Goal: Transaction & Acquisition: Purchase product/service

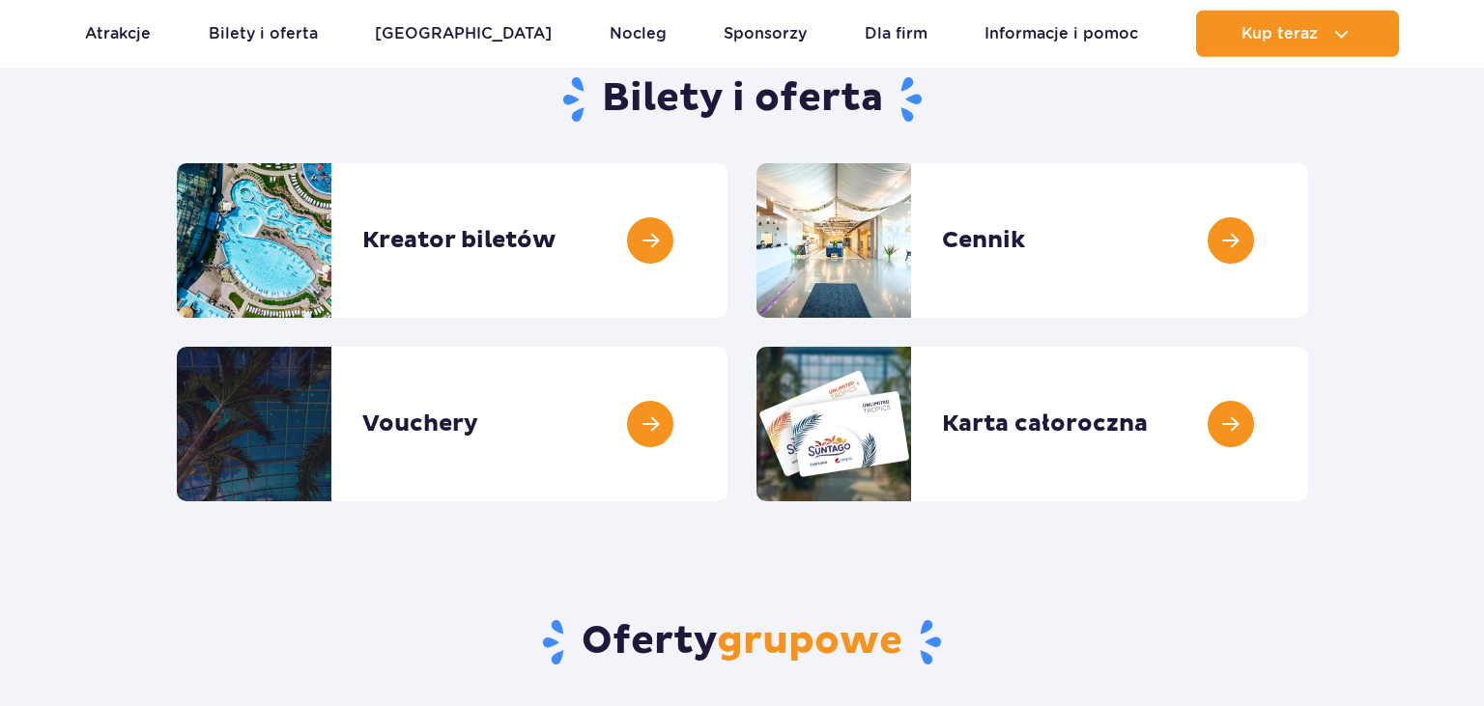
scroll to position [204, 0]
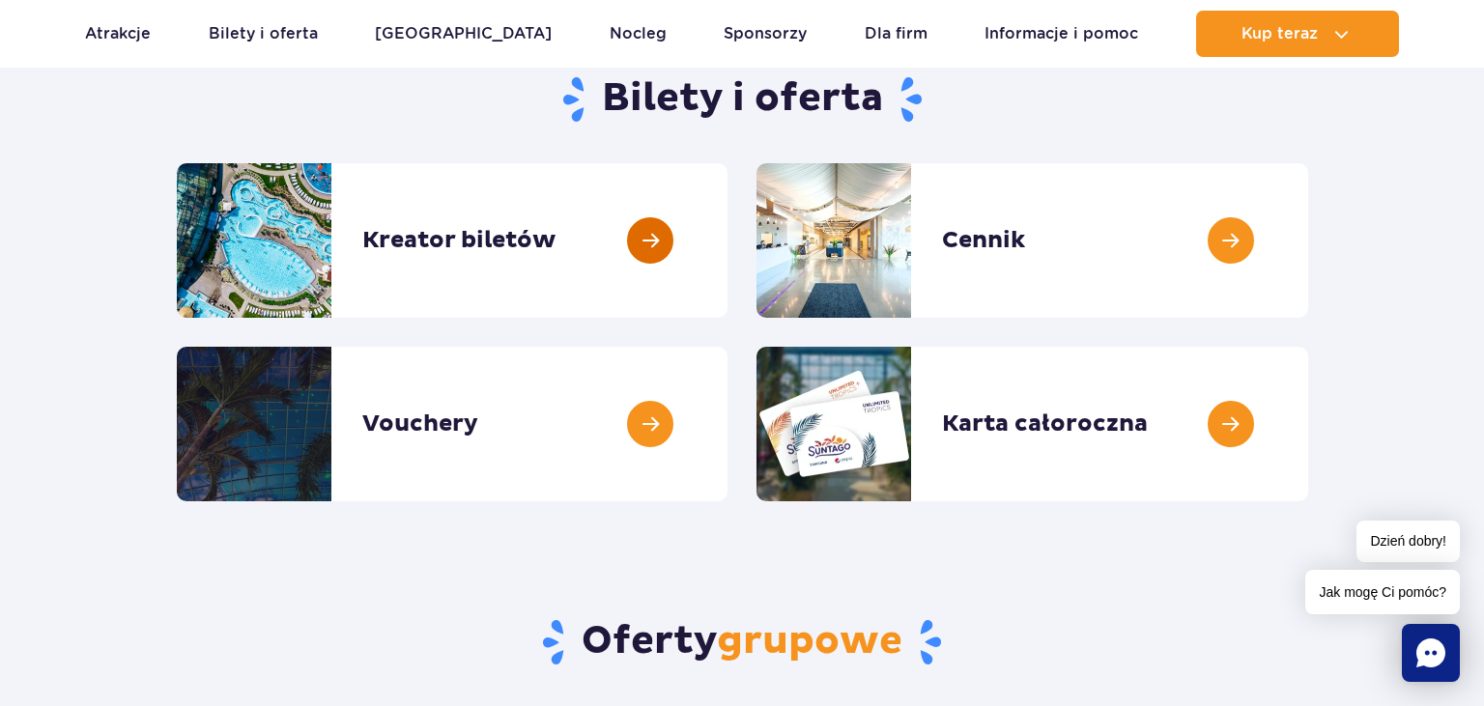
click at [728, 244] on link at bounding box center [728, 240] width 0 height 155
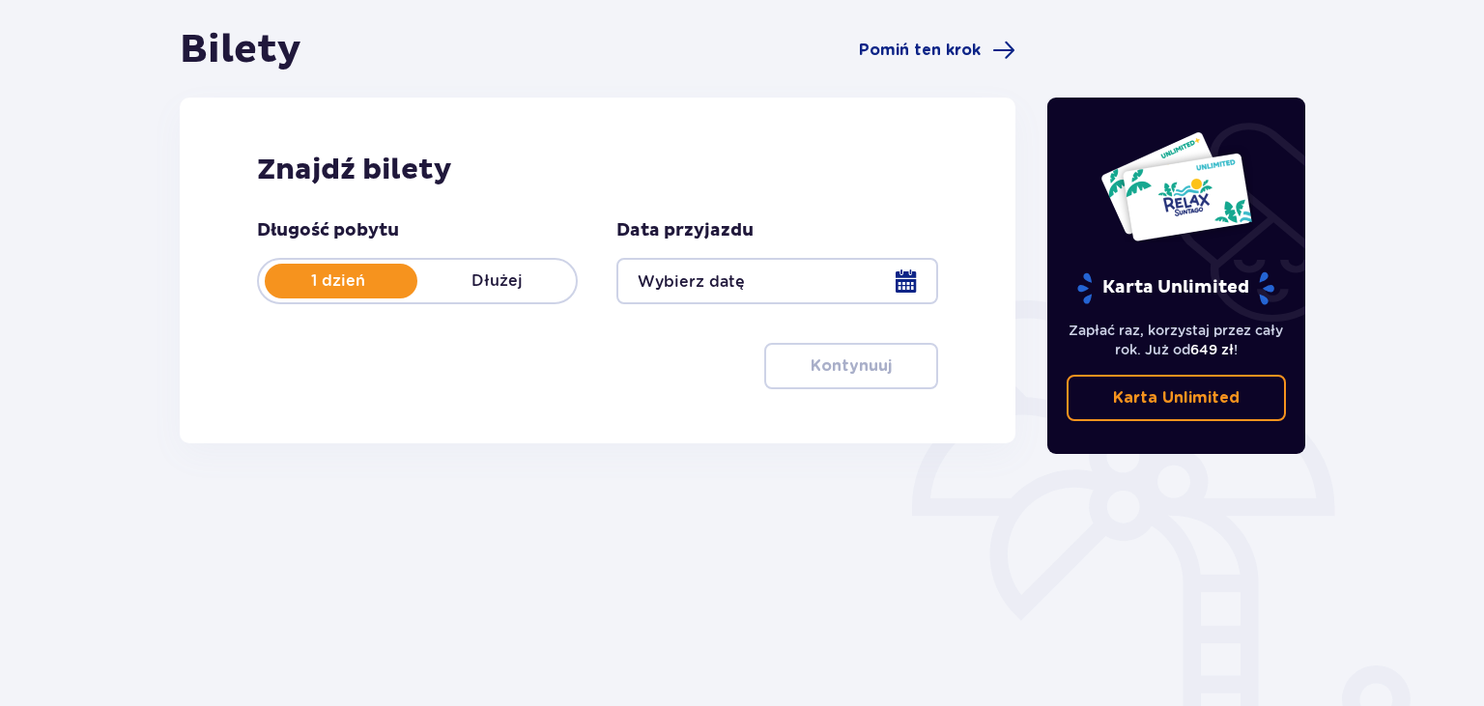
scroll to position [204, 0]
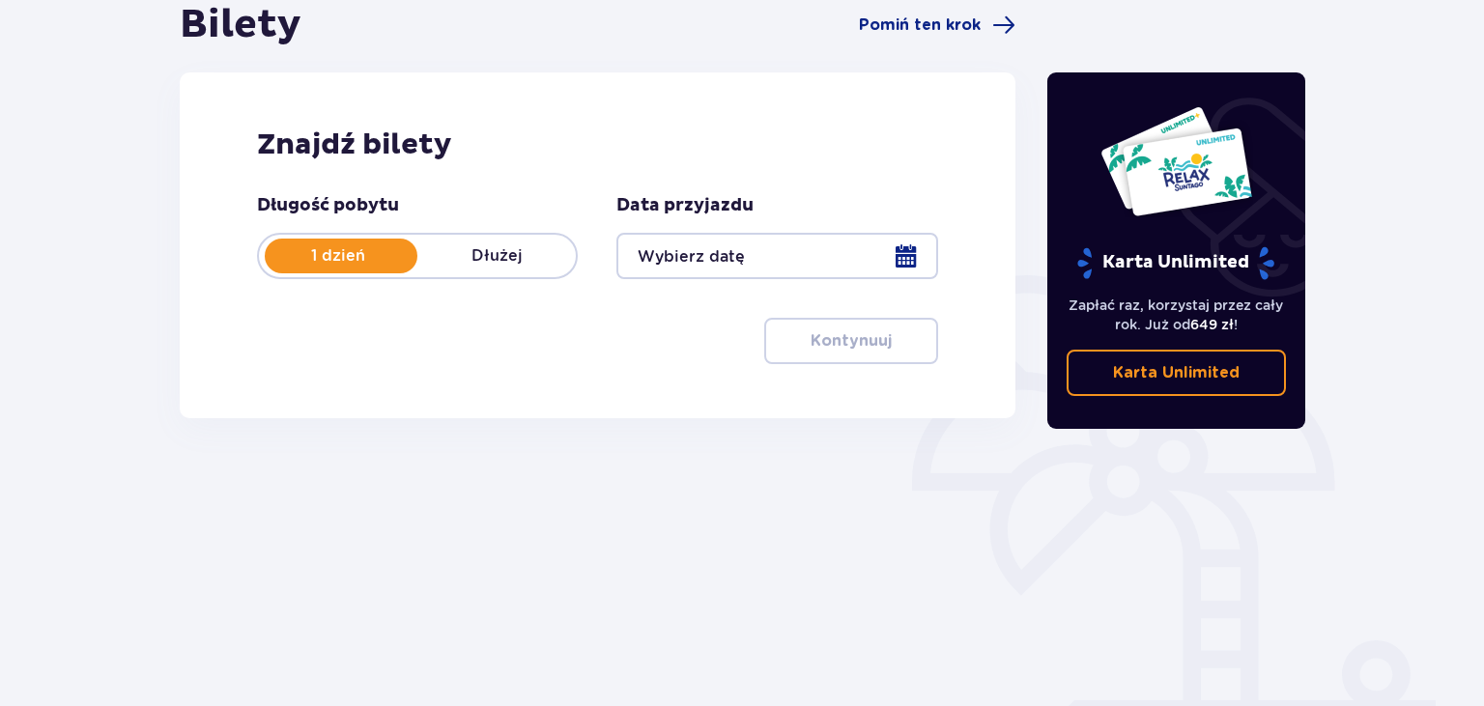
click at [661, 261] on div at bounding box center [777, 256] width 321 height 46
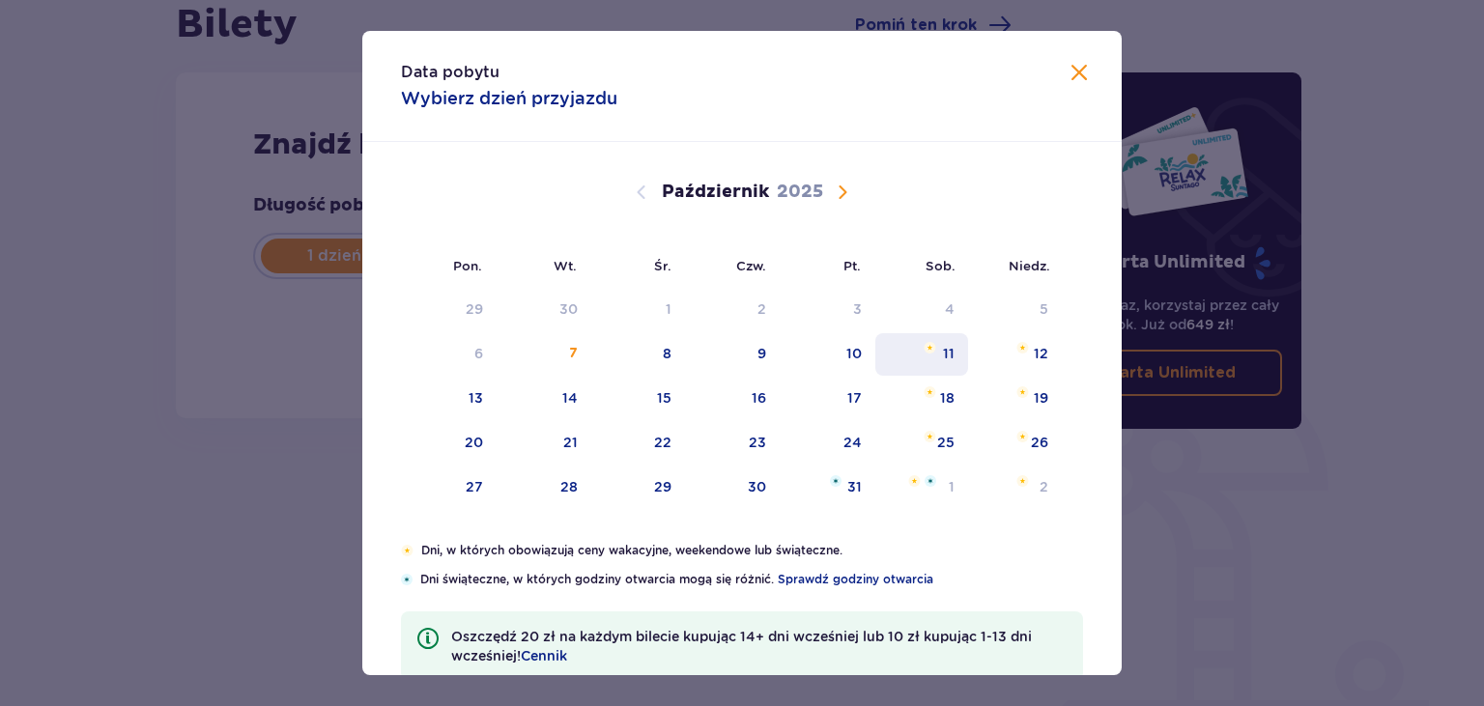
click at [943, 354] on div "11" at bounding box center [923, 354] width 94 height 43
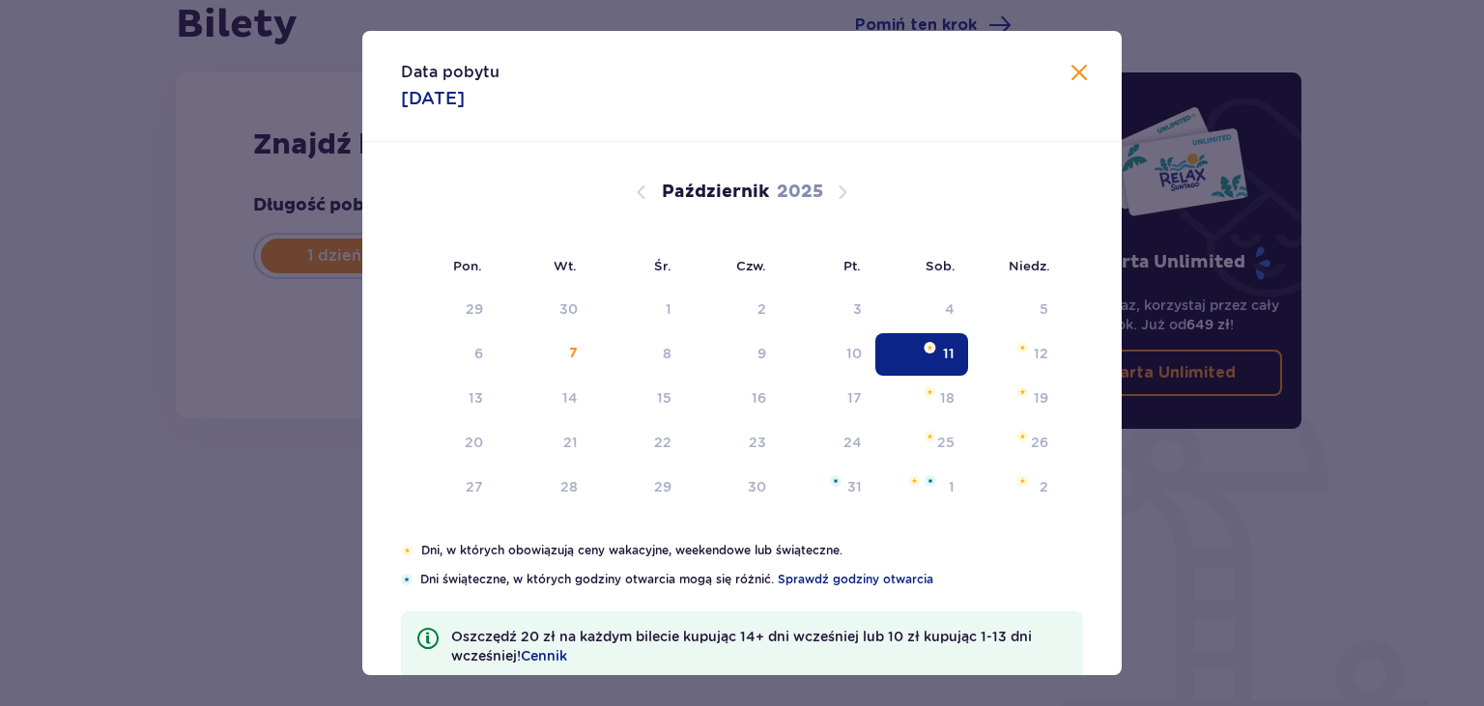
type input "11.10.25"
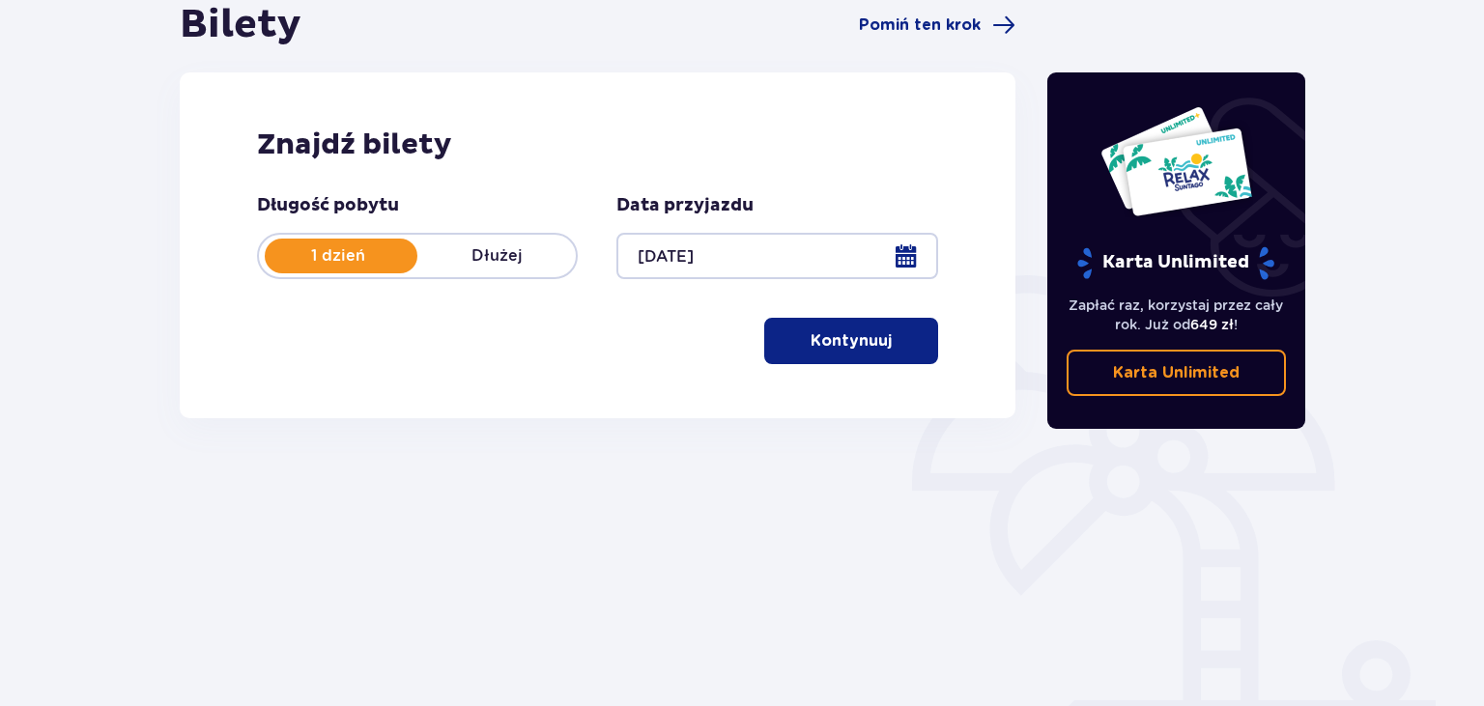
click at [860, 341] on p "Kontynuuj" at bounding box center [851, 340] width 81 height 21
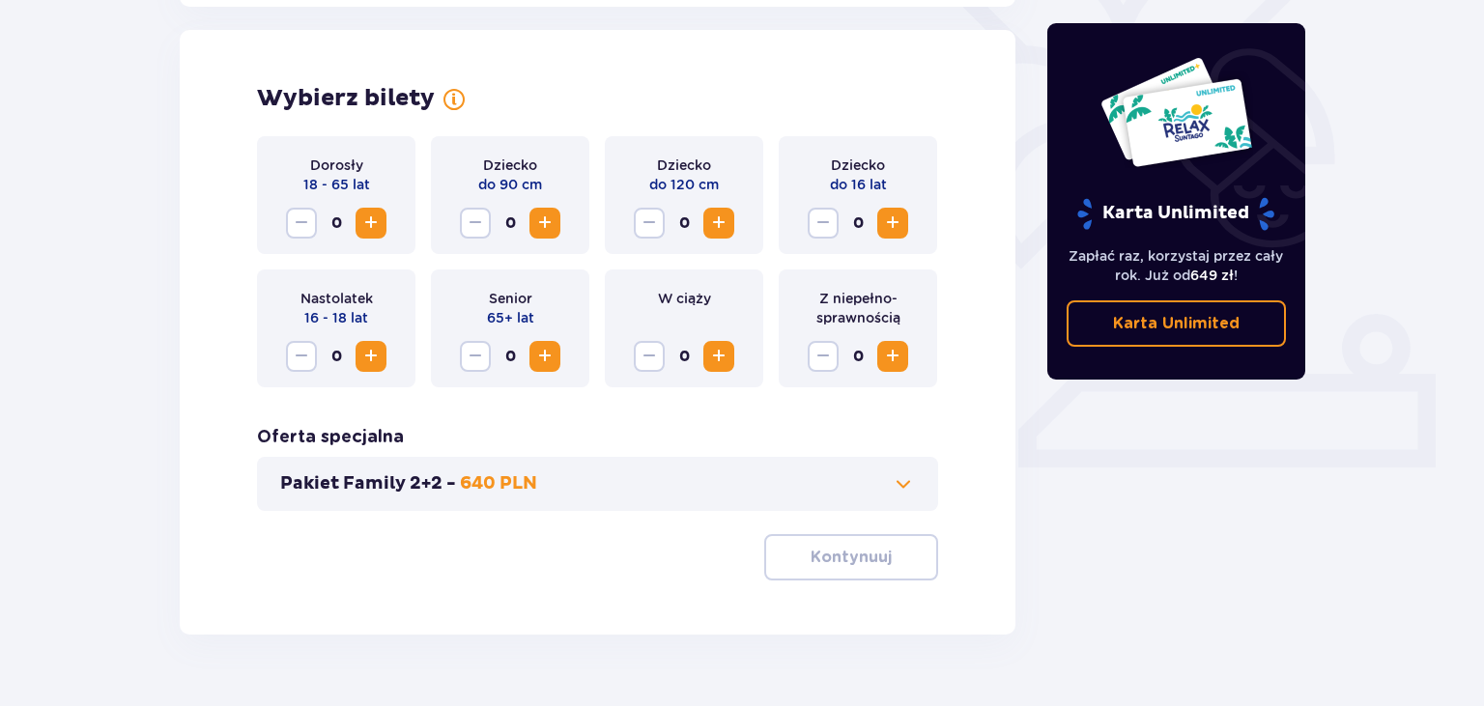
scroll to position [537, 0]
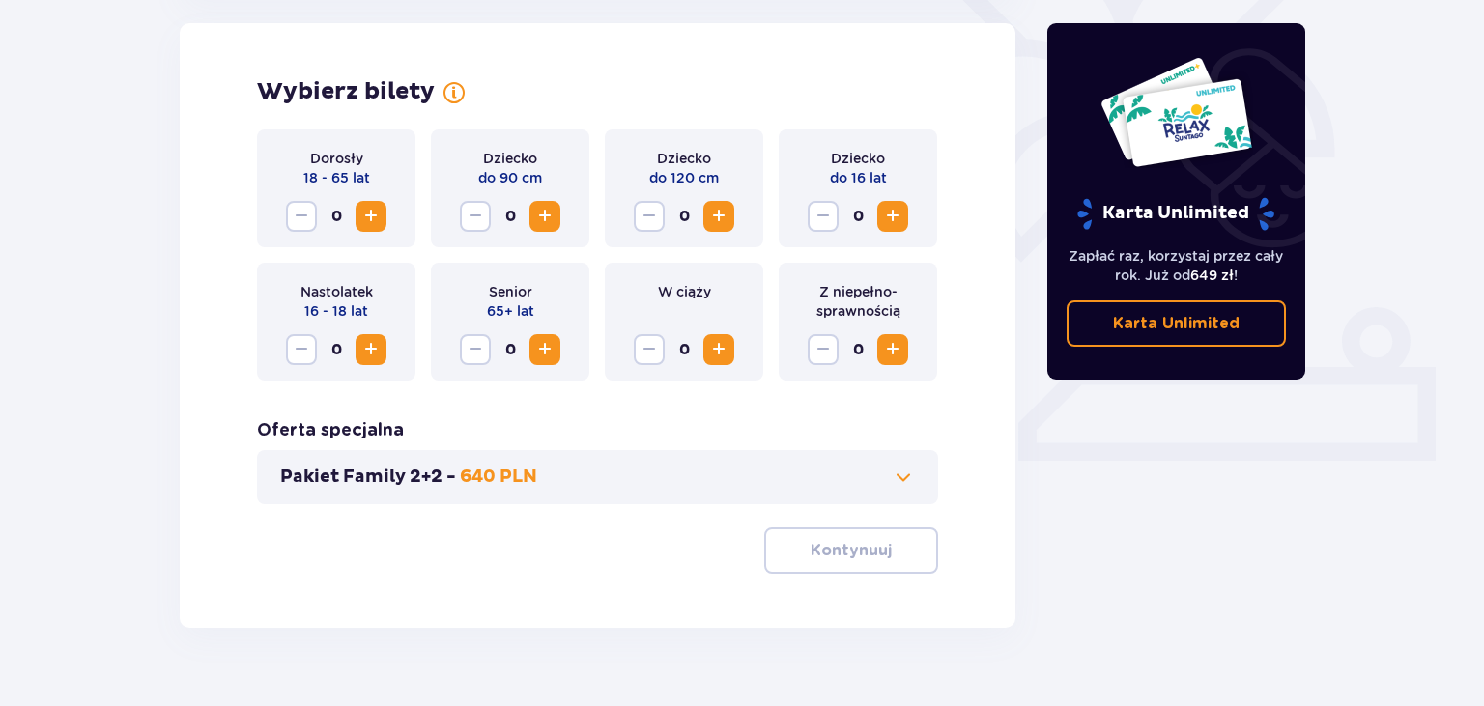
click at [375, 216] on span "Zwiększ" at bounding box center [370, 216] width 23 height 23
click at [375, 217] on span "Zwiększ" at bounding box center [370, 216] width 23 height 23
click at [369, 349] on span "Zwiększ" at bounding box center [370, 349] width 23 height 23
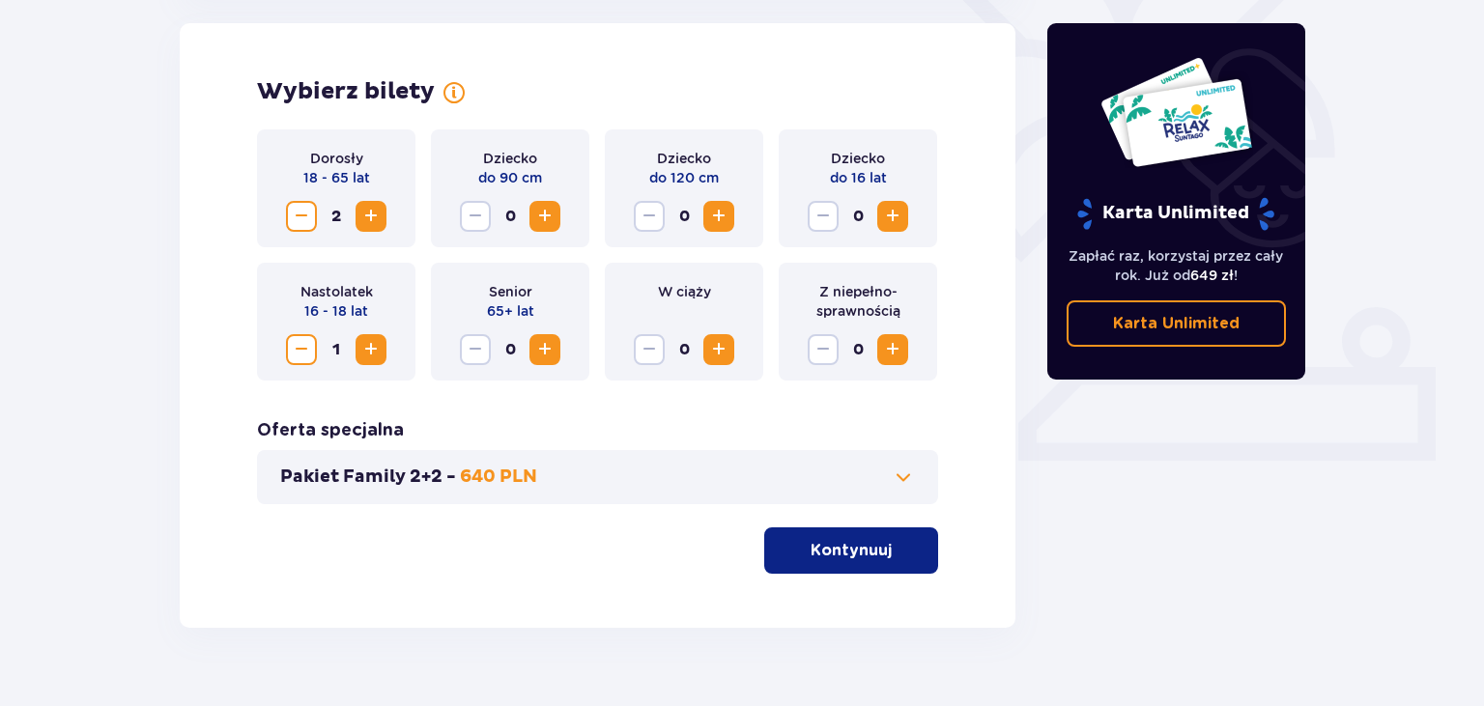
click at [724, 217] on span "Zwiększ" at bounding box center [718, 216] width 23 height 23
click at [846, 546] on p "Kontynuuj" at bounding box center [851, 550] width 81 height 21
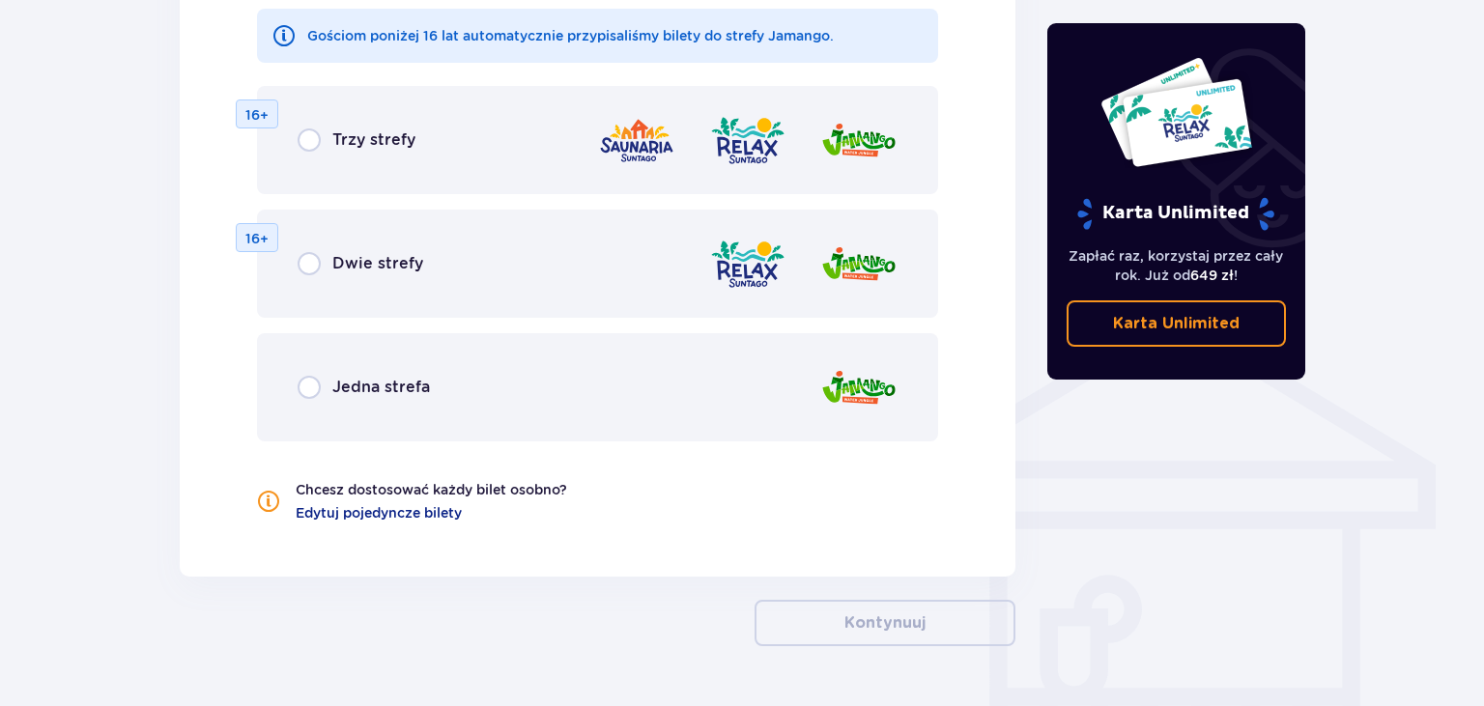
scroll to position [1317, 0]
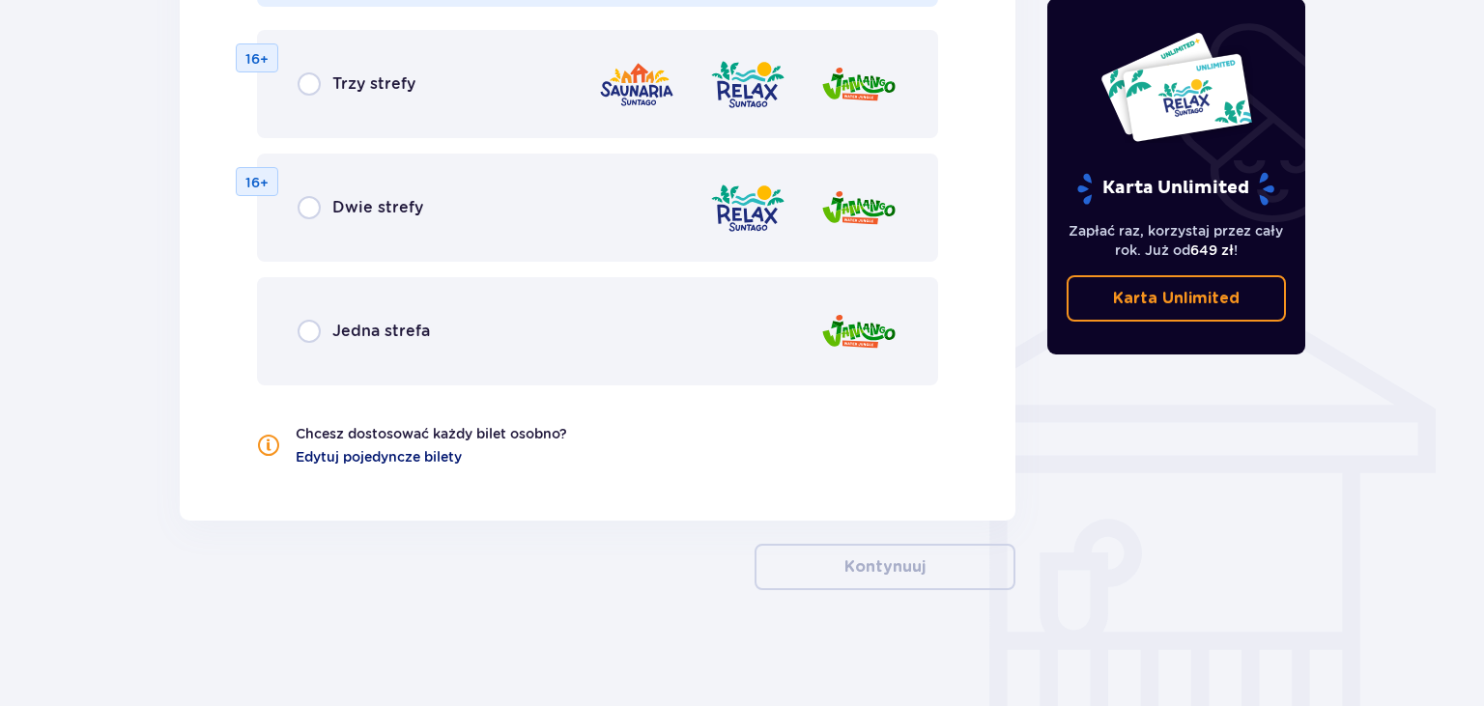
click at [342, 458] on span "Edytuj pojedyncze bilety" at bounding box center [379, 456] width 166 height 19
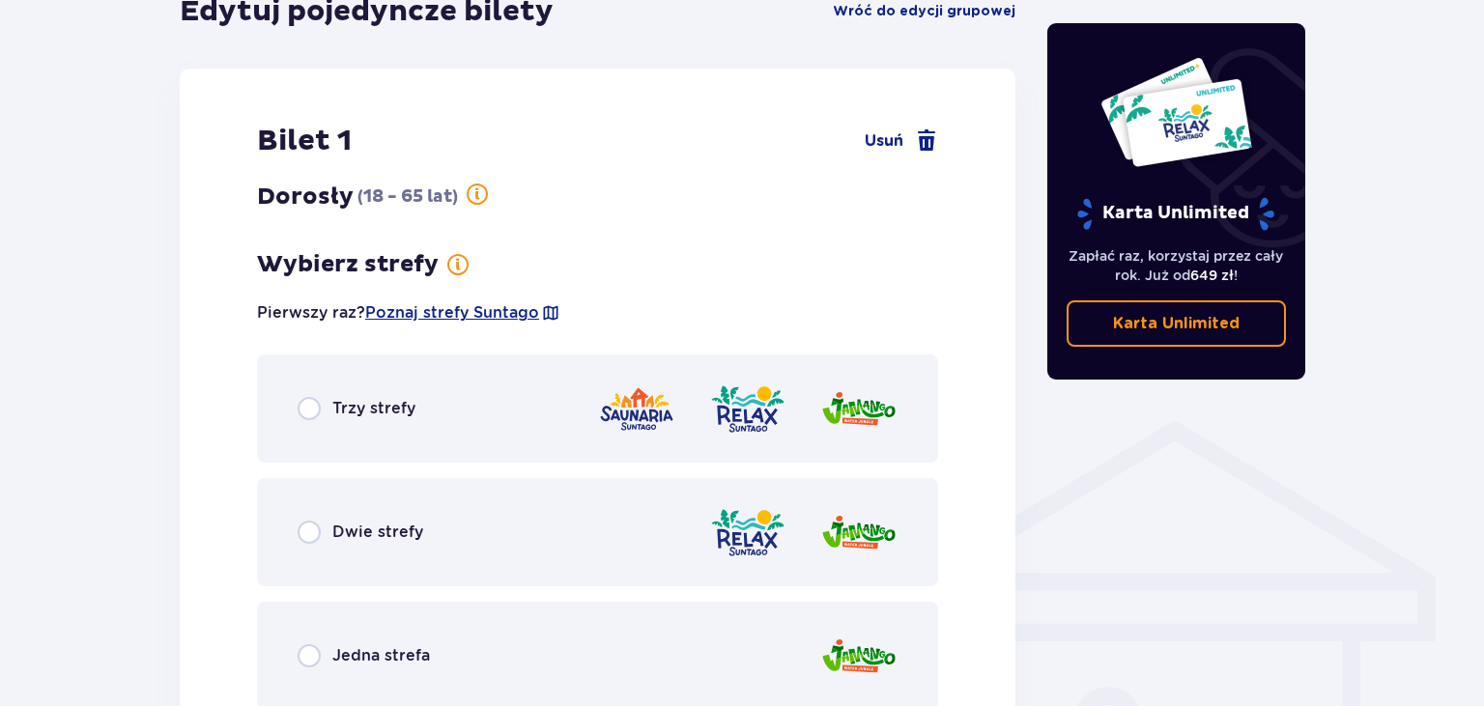
scroll to position [1379, 0]
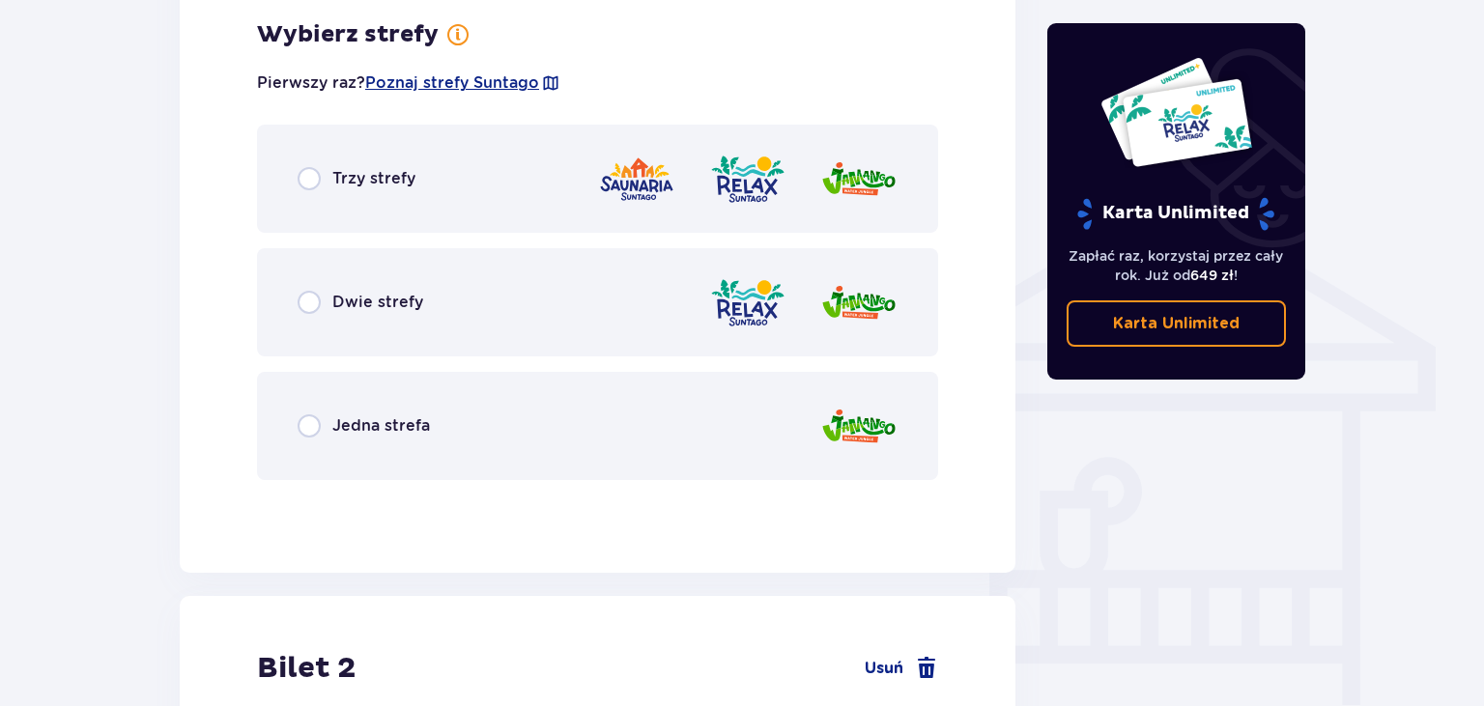
click at [337, 186] on span "Trzy strefy" at bounding box center [373, 178] width 83 height 21
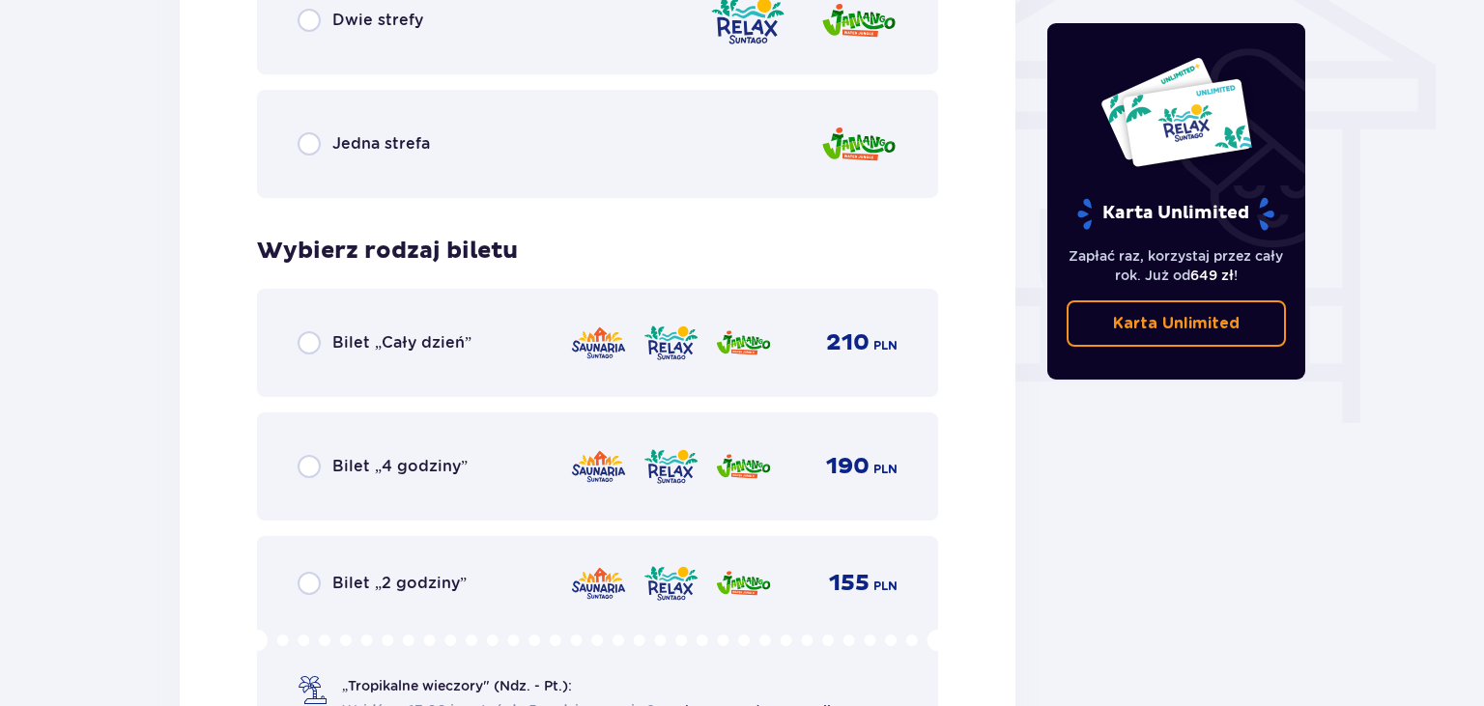
scroll to position [1763, 0]
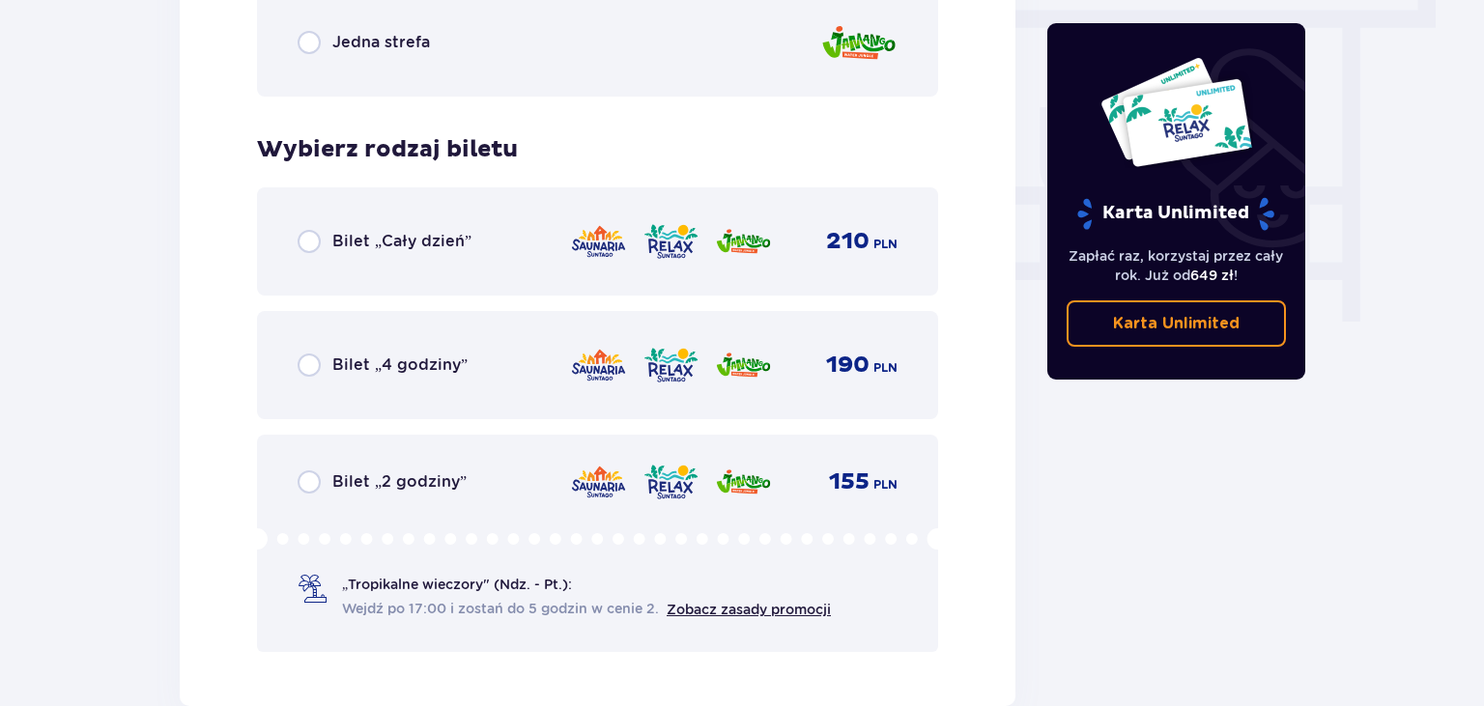
click at [332, 365] on span "Bilet „4 godziny”" at bounding box center [399, 365] width 135 height 21
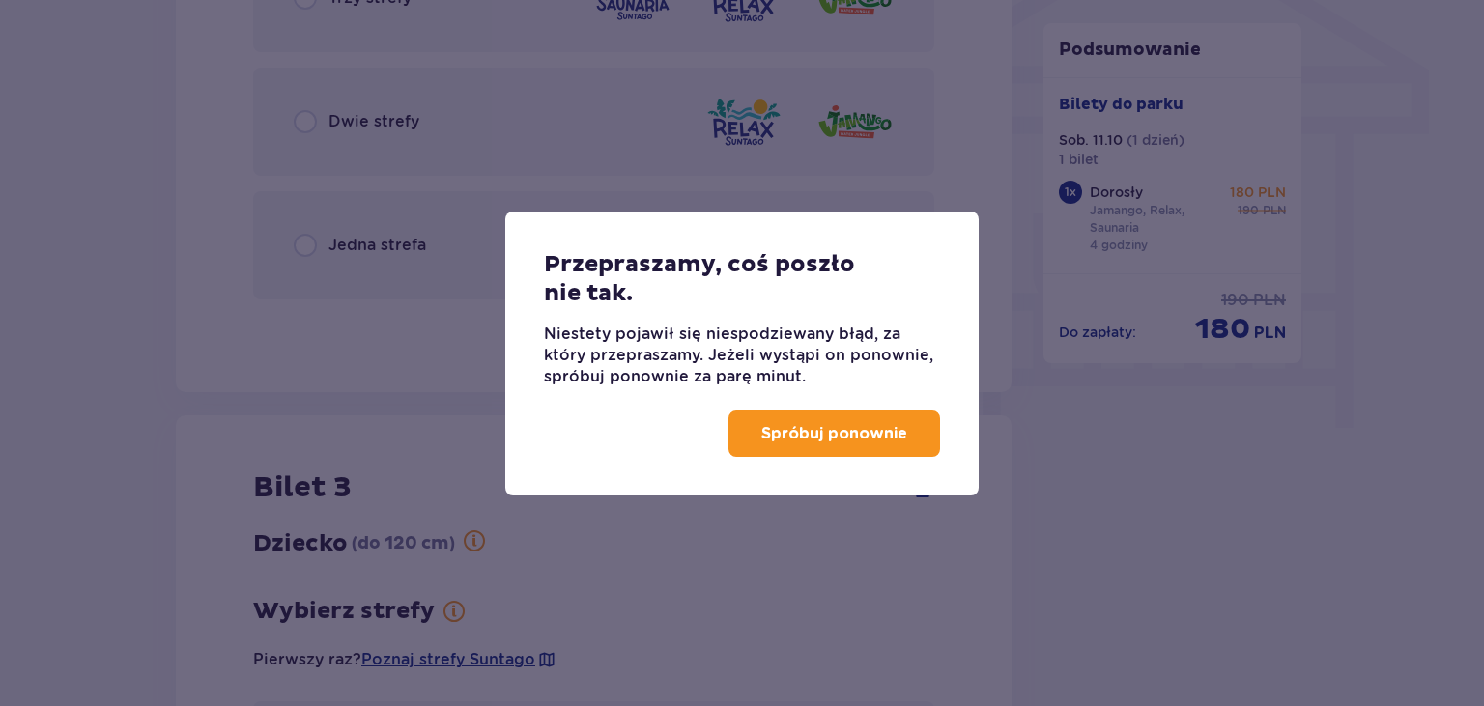
scroll to position [1194, 0]
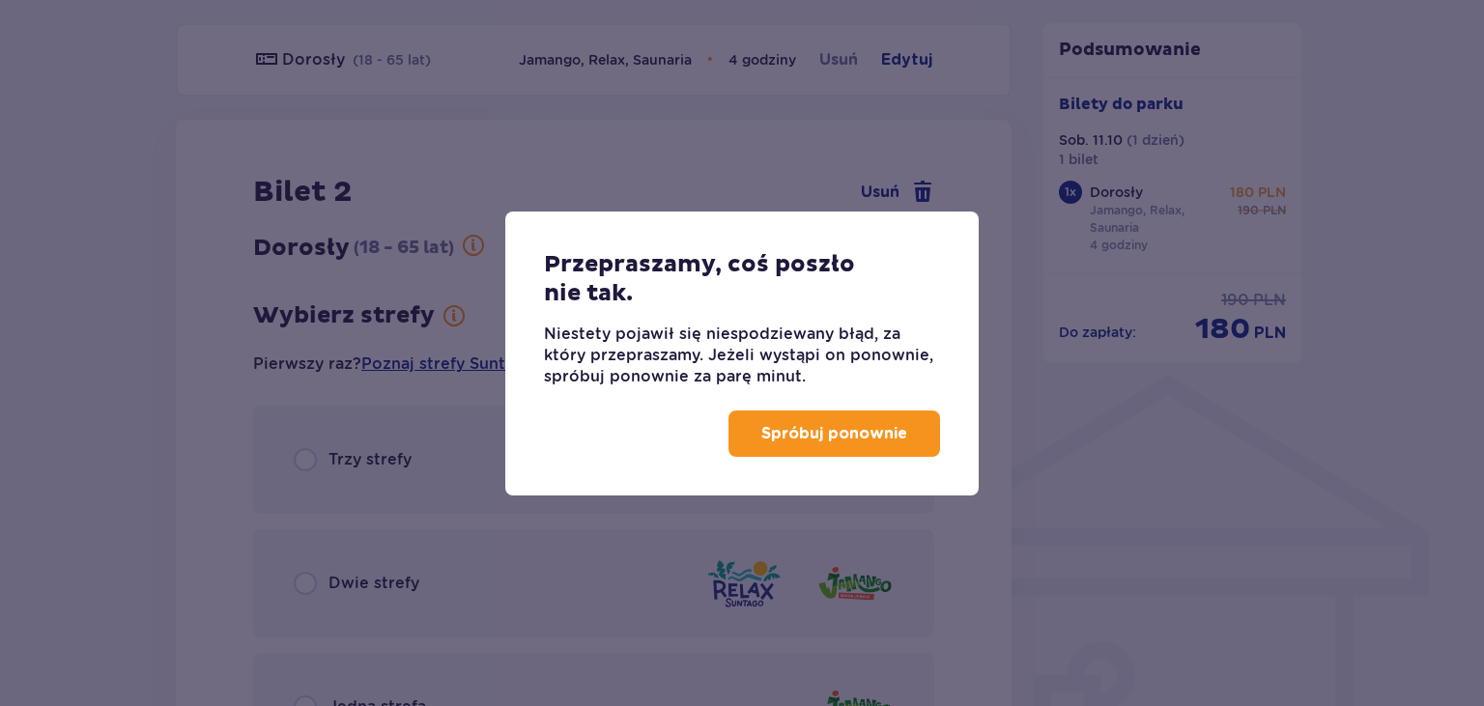
click at [770, 436] on p "Spróbuj ponownie" at bounding box center [834, 433] width 146 height 21
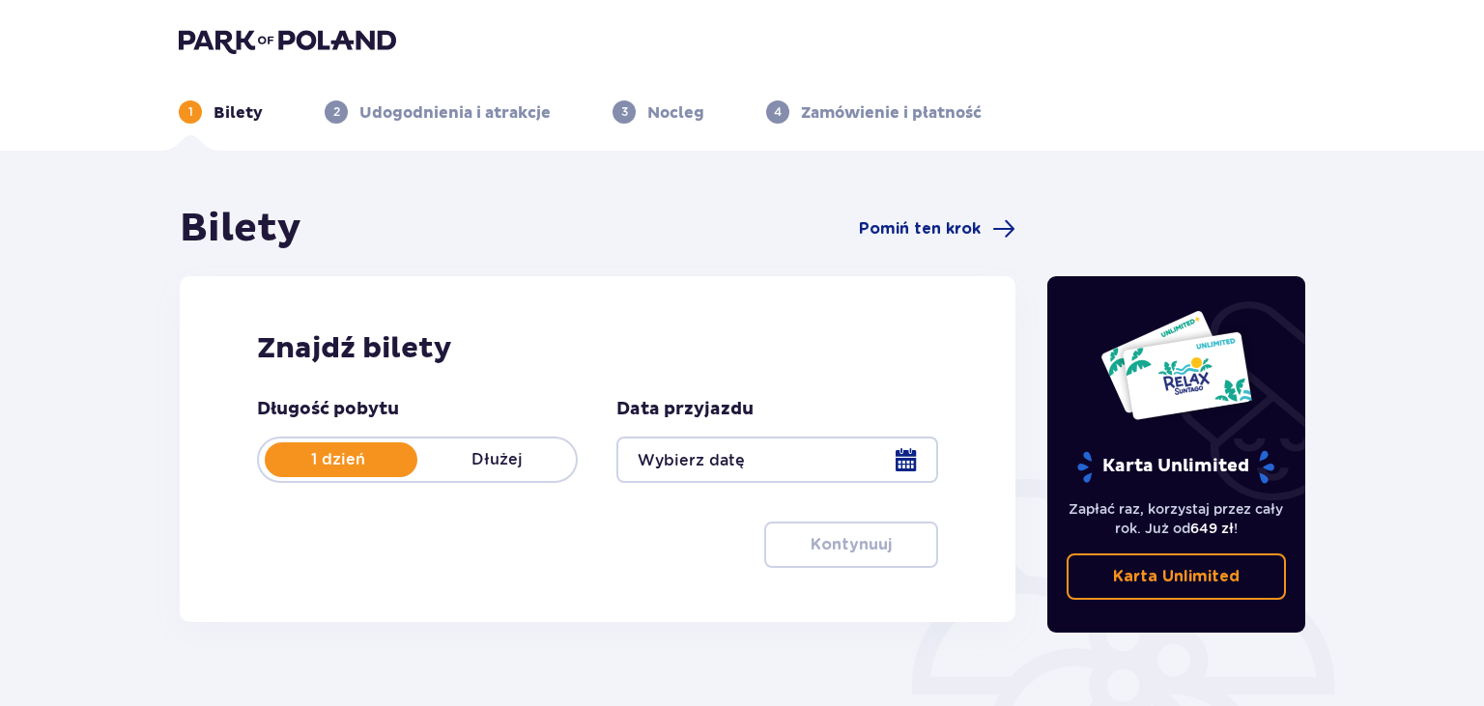
click at [748, 462] on div at bounding box center [777, 460] width 321 height 46
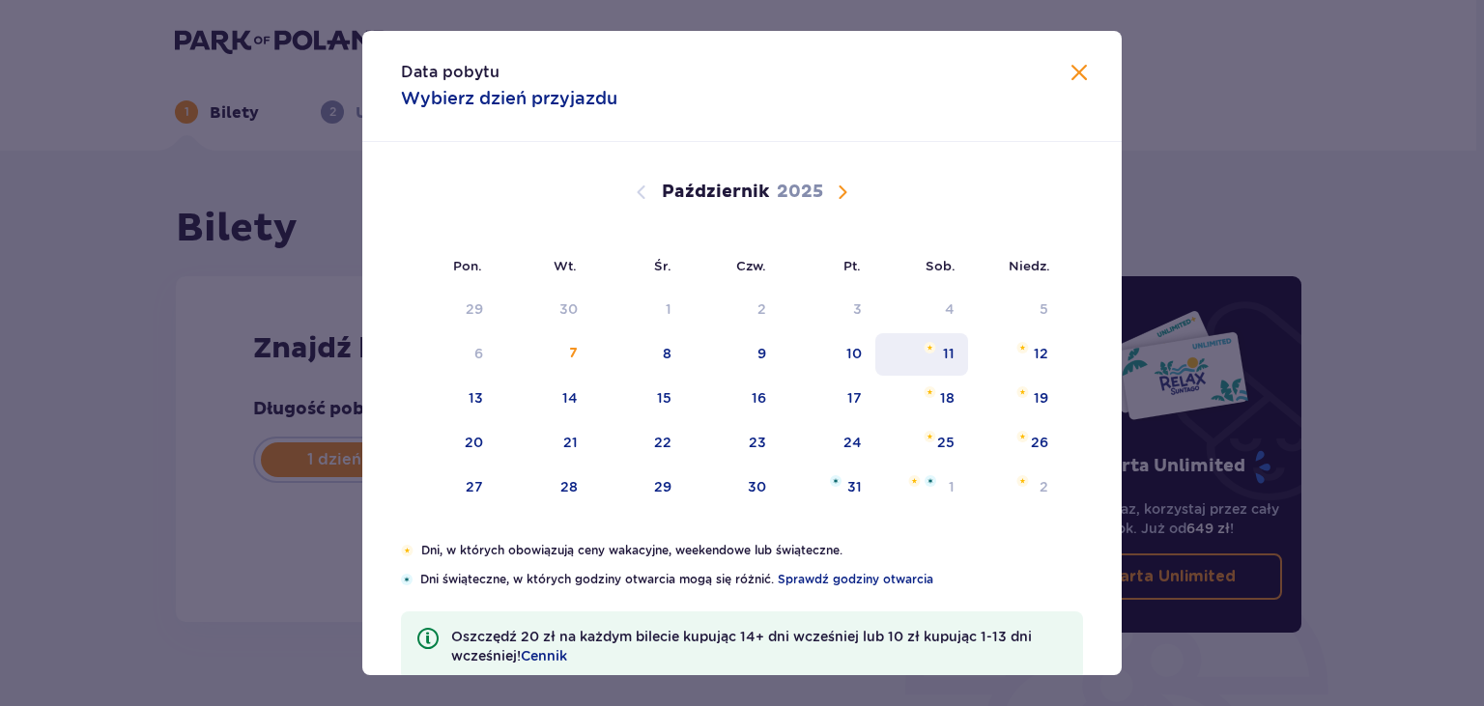
click at [957, 359] on div "11" at bounding box center [923, 354] width 94 height 43
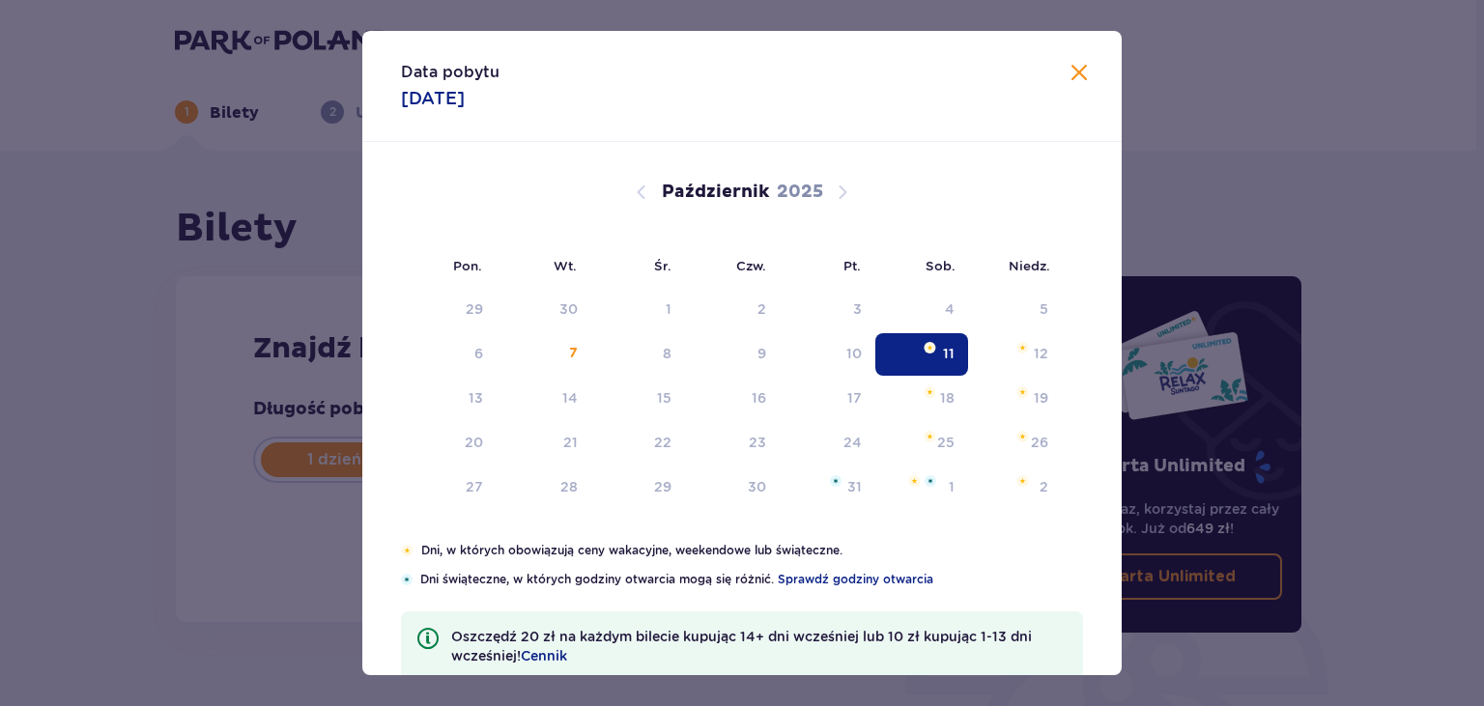
type input "11.10.25"
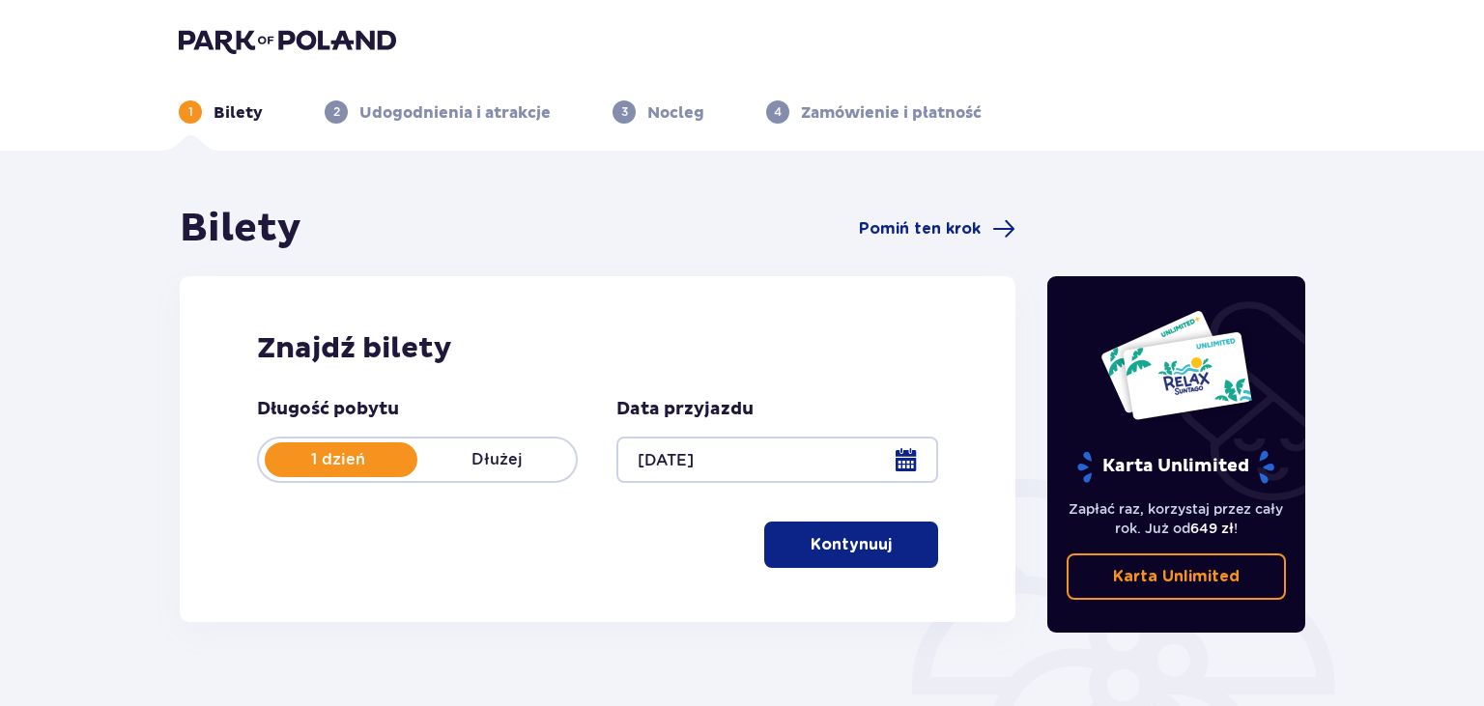
click at [815, 537] on p "Kontynuuj" at bounding box center [851, 544] width 81 height 21
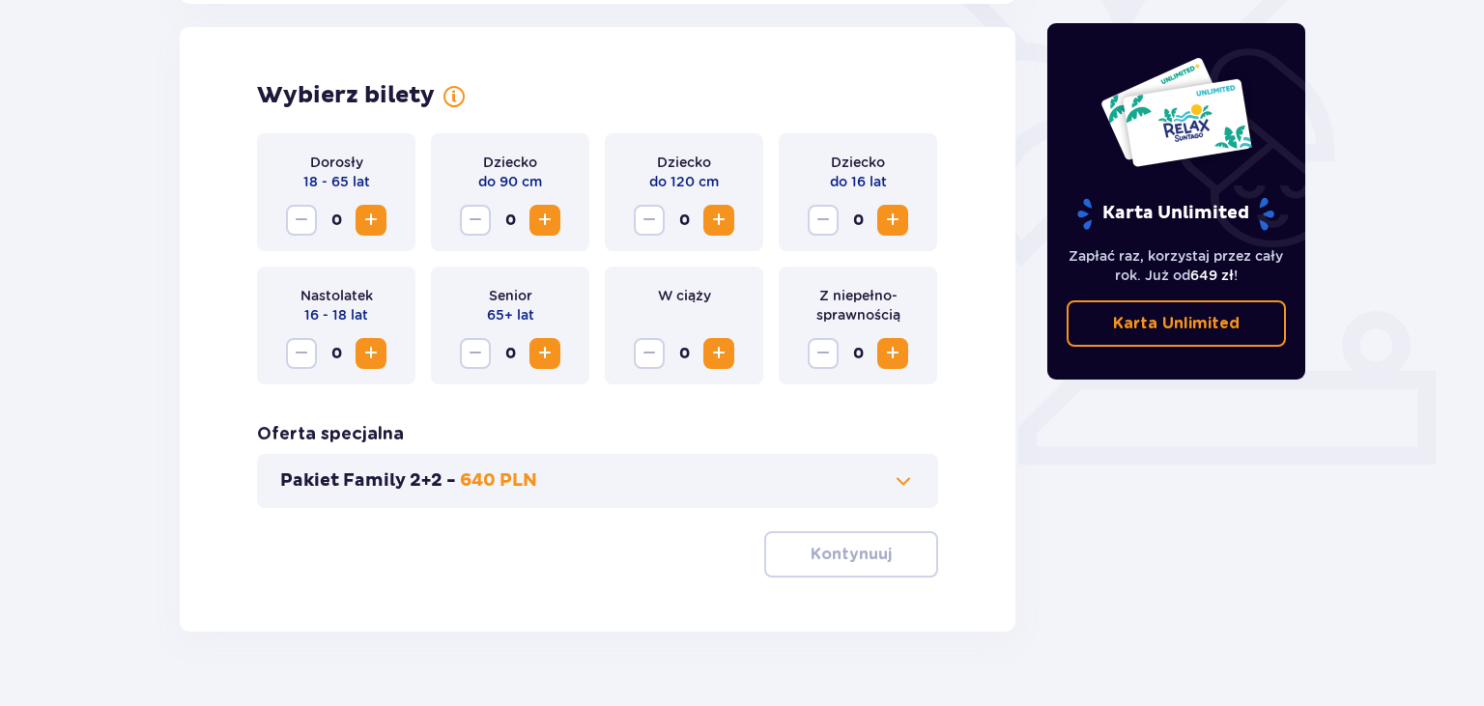
scroll to position [537, 0]
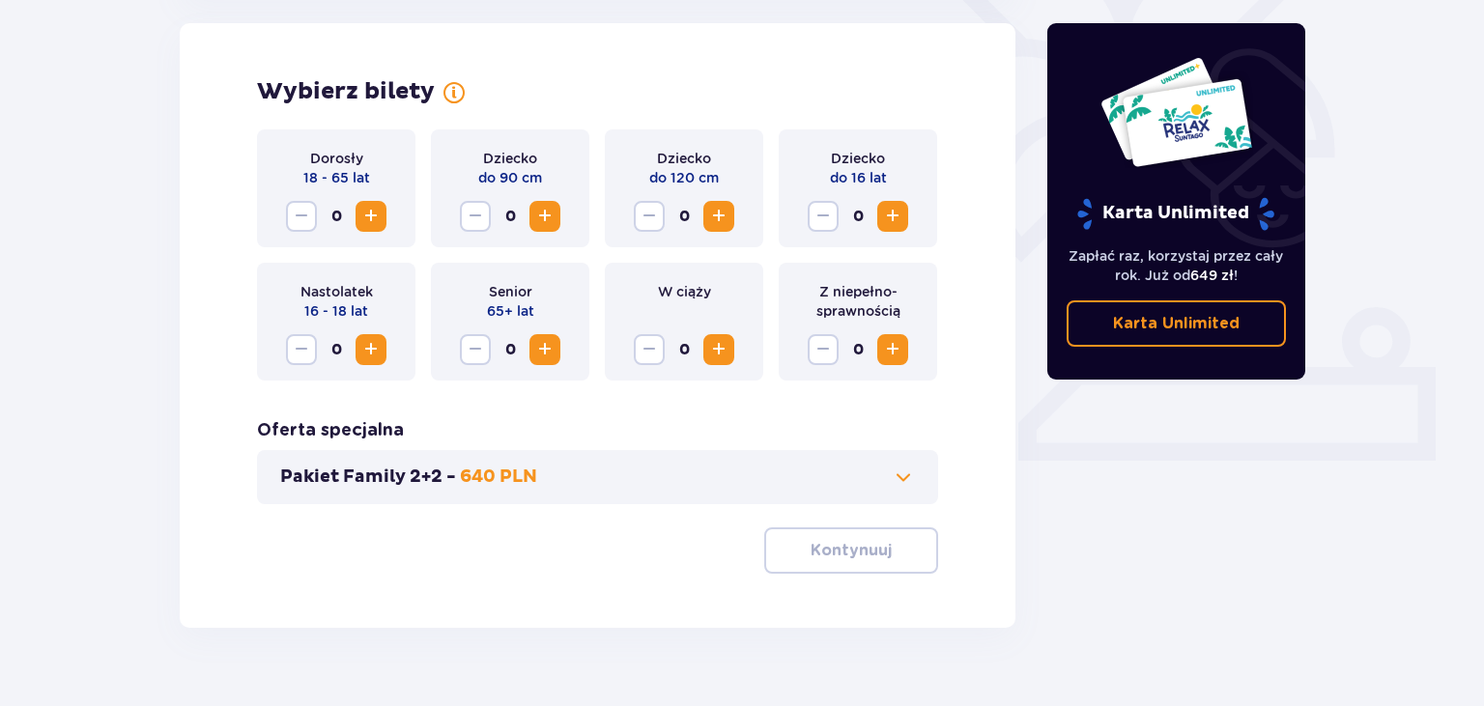
click at [365, 217] on span "Zwiększ" at bounding box center [370, 216] width 23 height 23
click at [367, 352] on span "Zwiększ" at bounding box center [370, 349] width 23 height 23
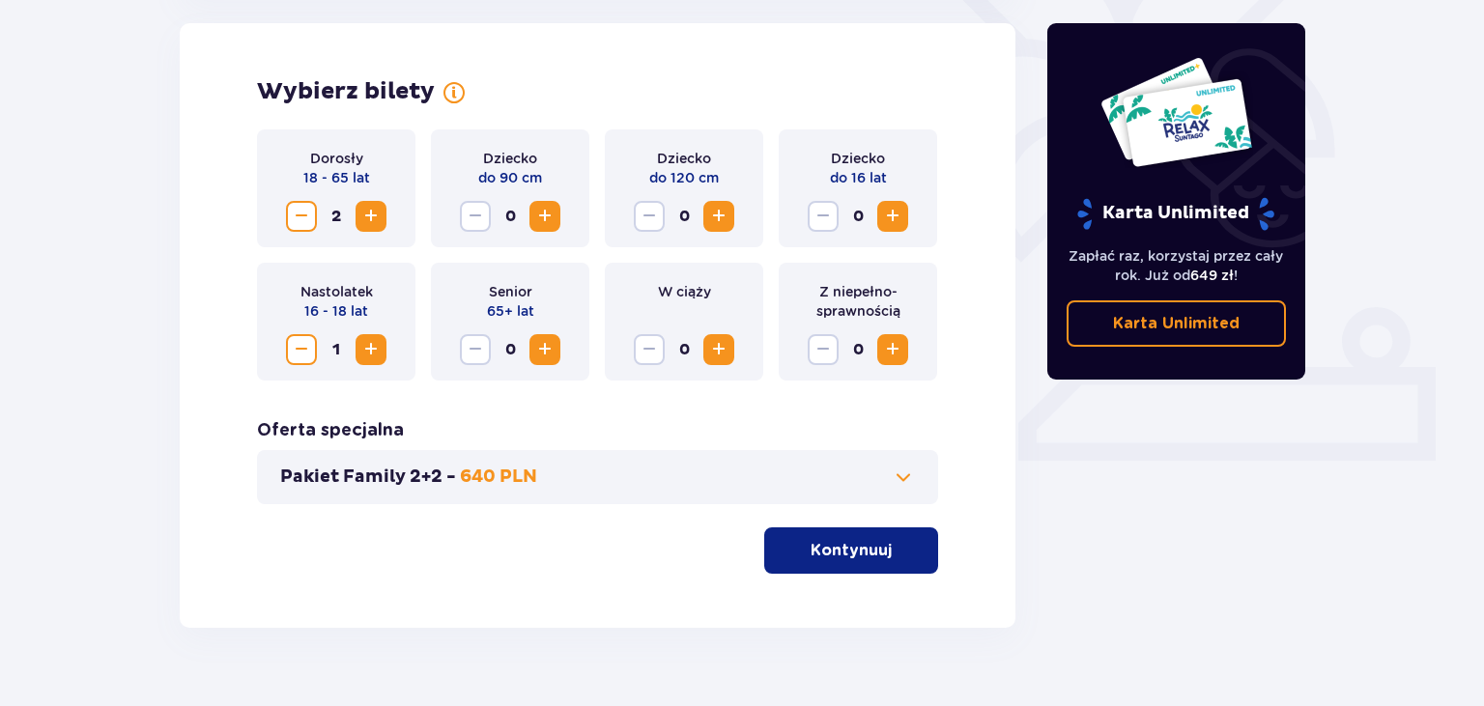
click at [709, 217] on span "Zwiększ" at bounding box center [718, 216] width 23 height 23
click at [845, 555] on p "Kontynuuj" at bounding box center [851, 550] width 81 height 21
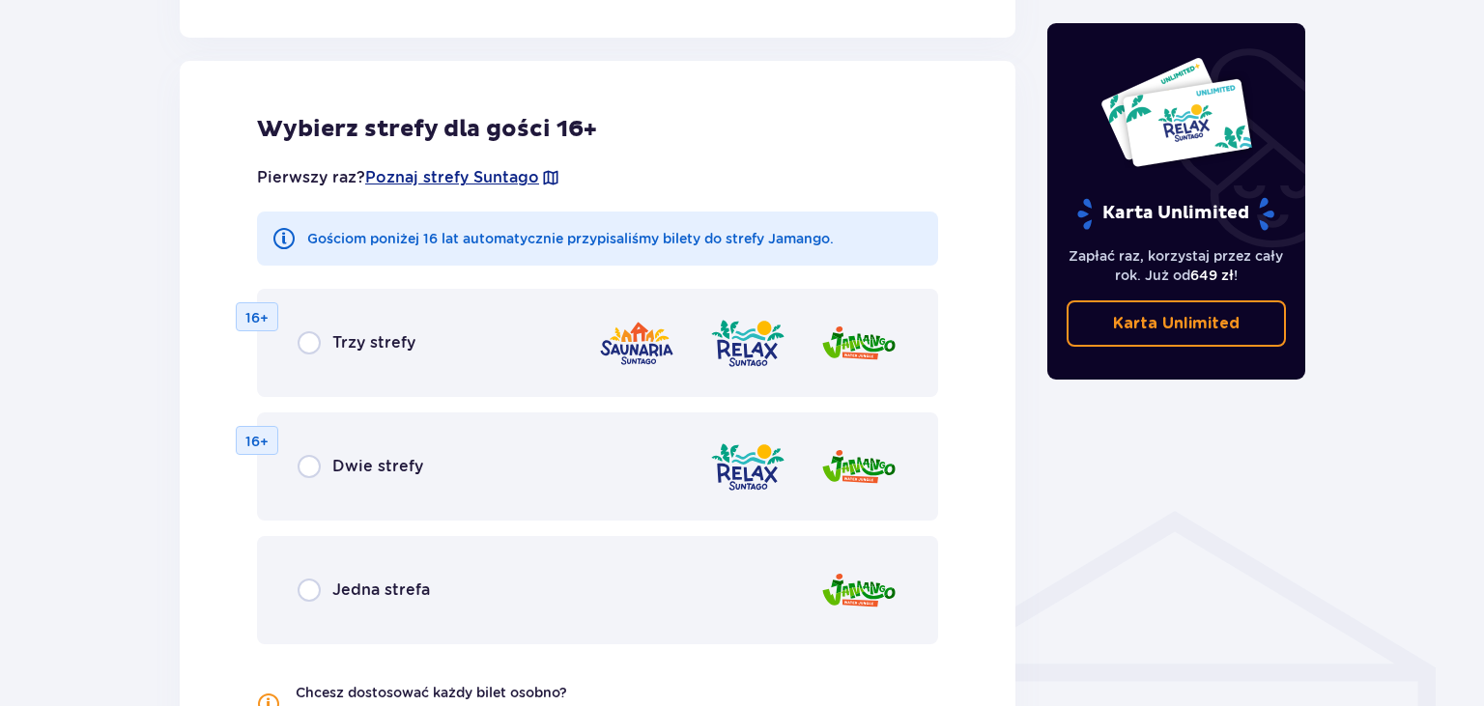
scroll to position [1073, 0]
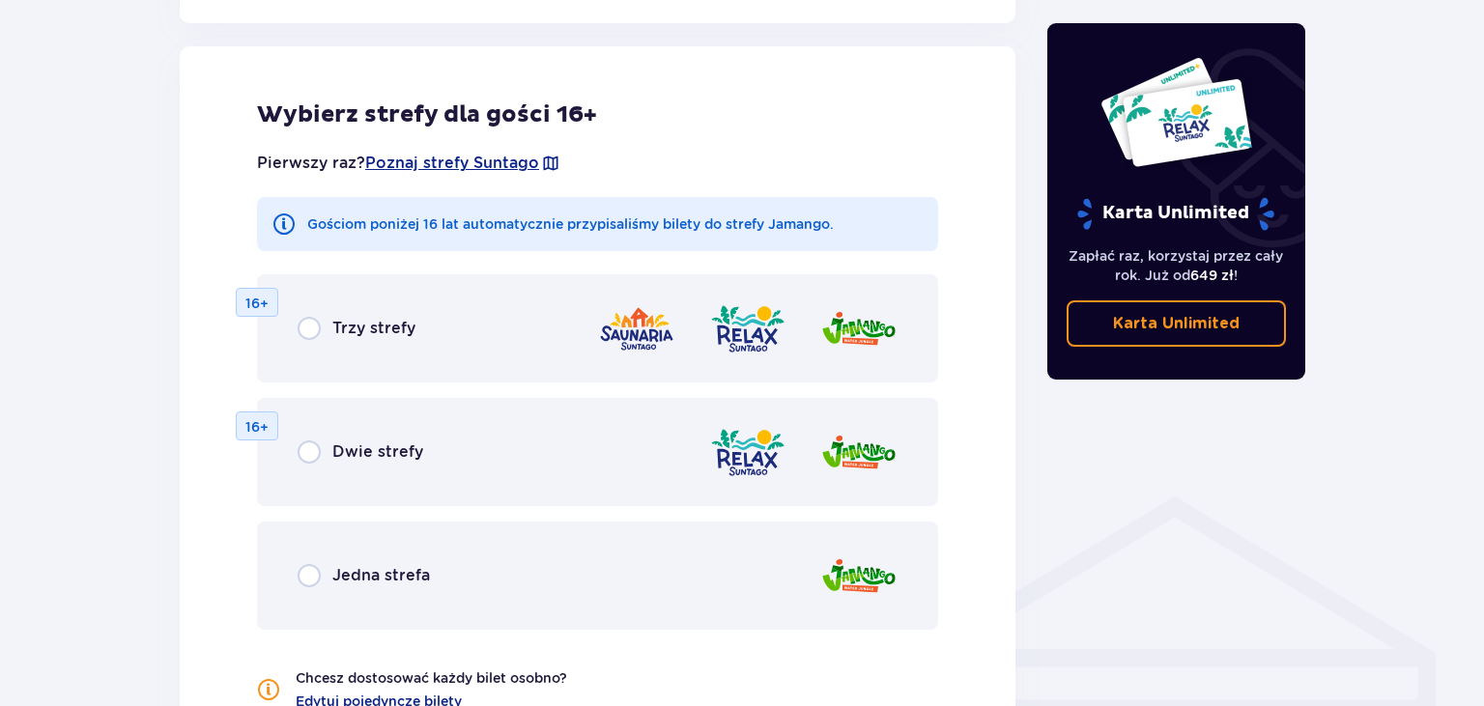
click at [473, 588] on div "Jedna strefa" at bounding box center [597, 576] width 681 height 108
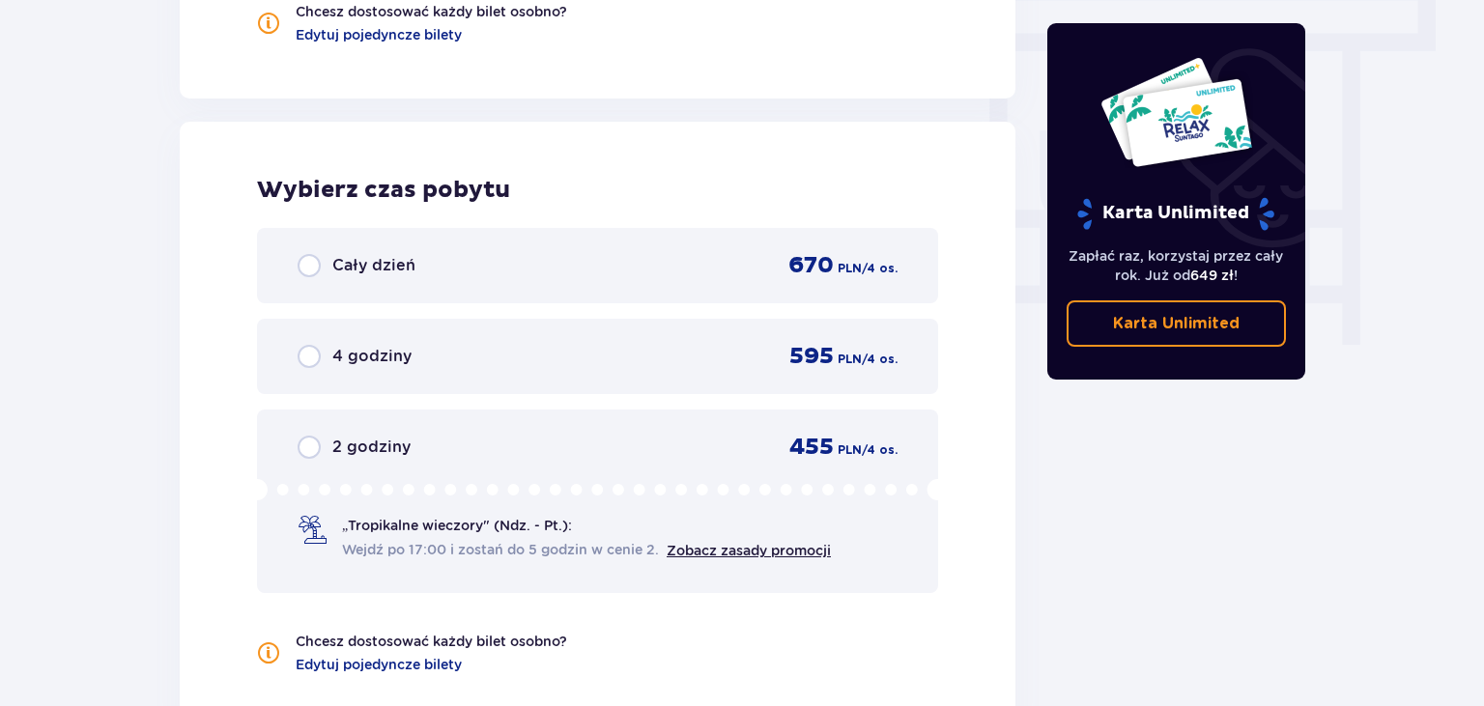
scroll to position [1815, 0]
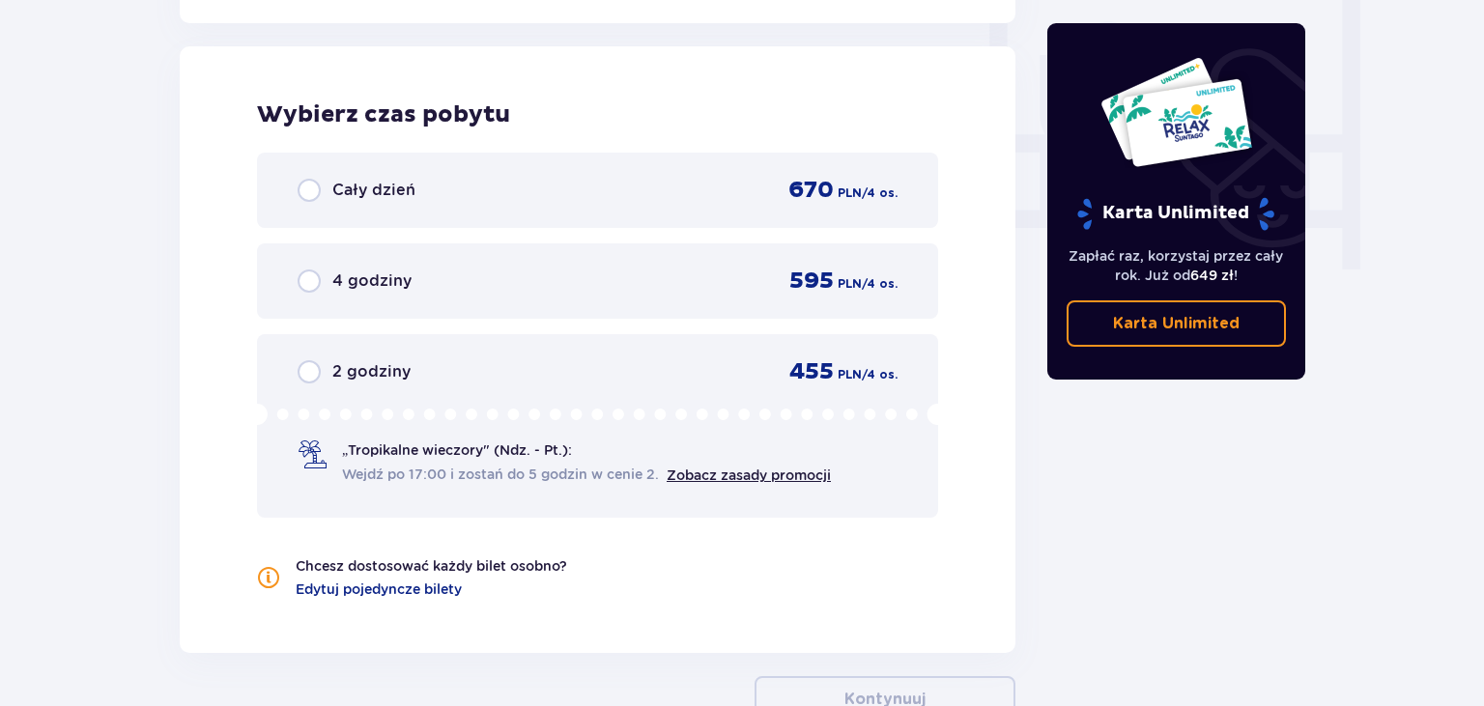
click at [440, 286] on div "4 godziny 595 PLN / 4 os." at bounding box center [598, 281] width 600 height 29
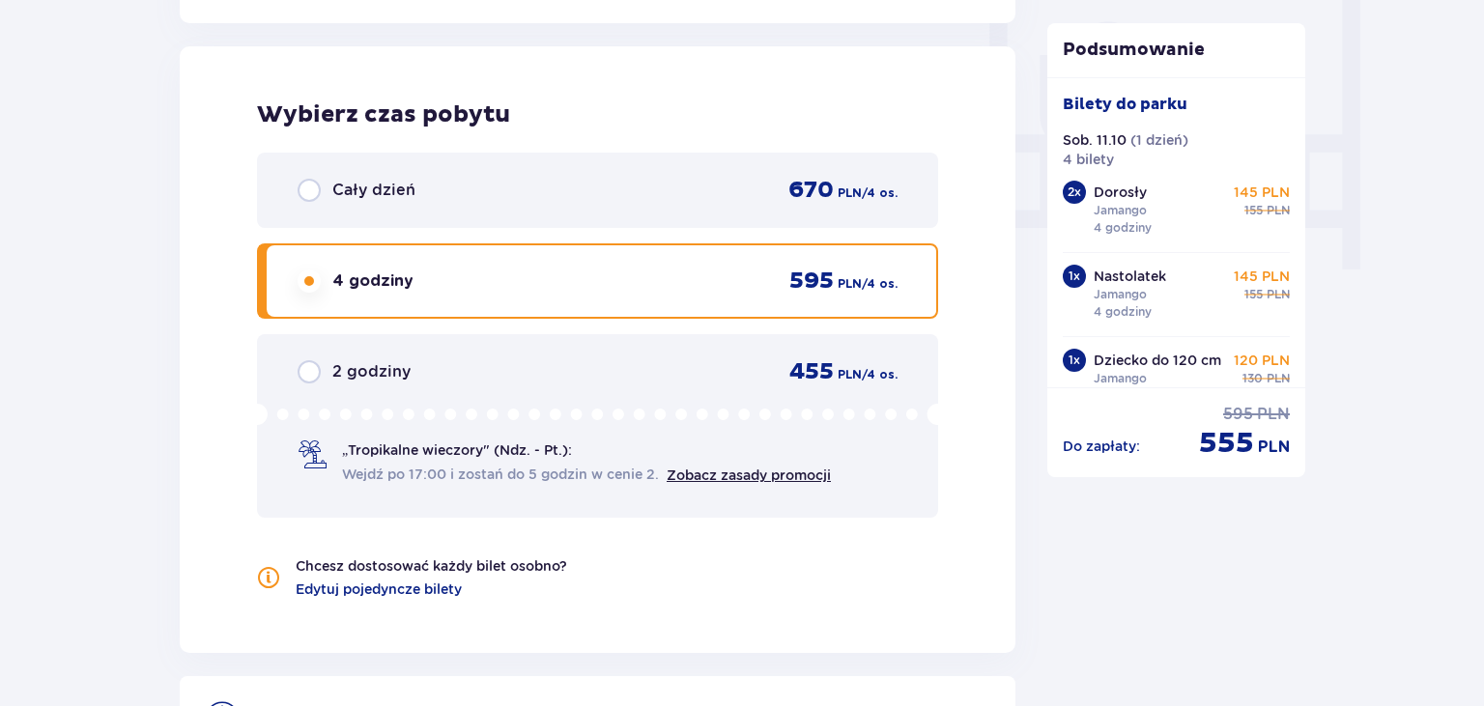
scroll to position [2053, 0]
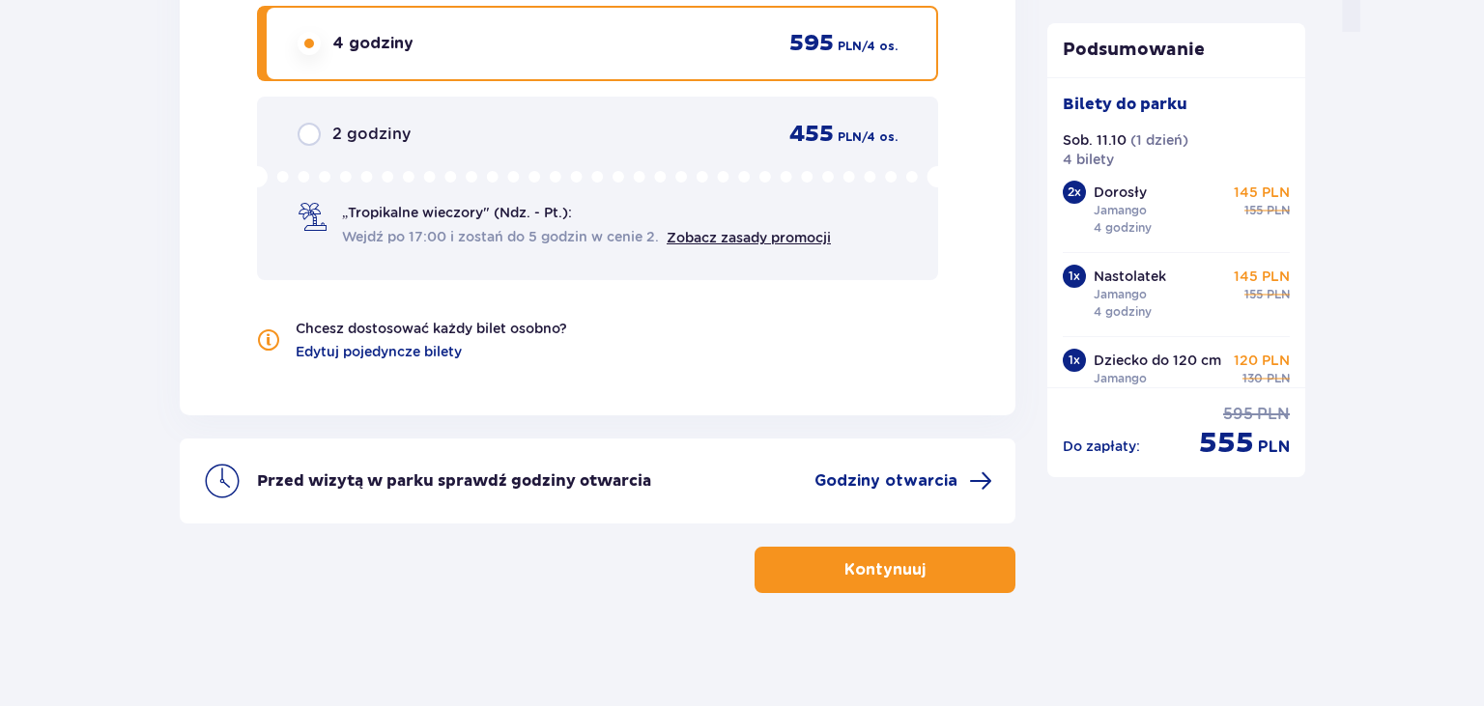
click at [807, 565] on button "Kontynuuj" at bounding box center [885, 570] width 261 height 46
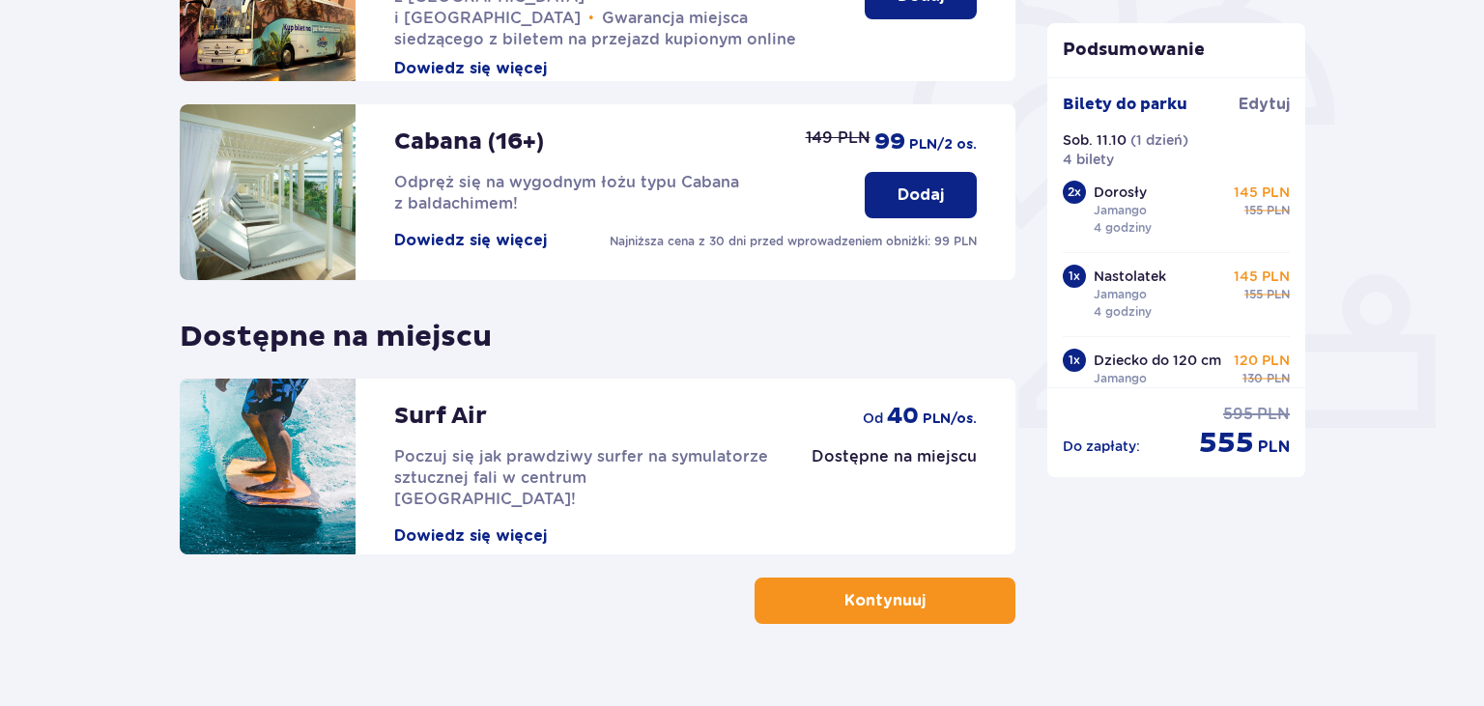
scroll to position [603, 0]
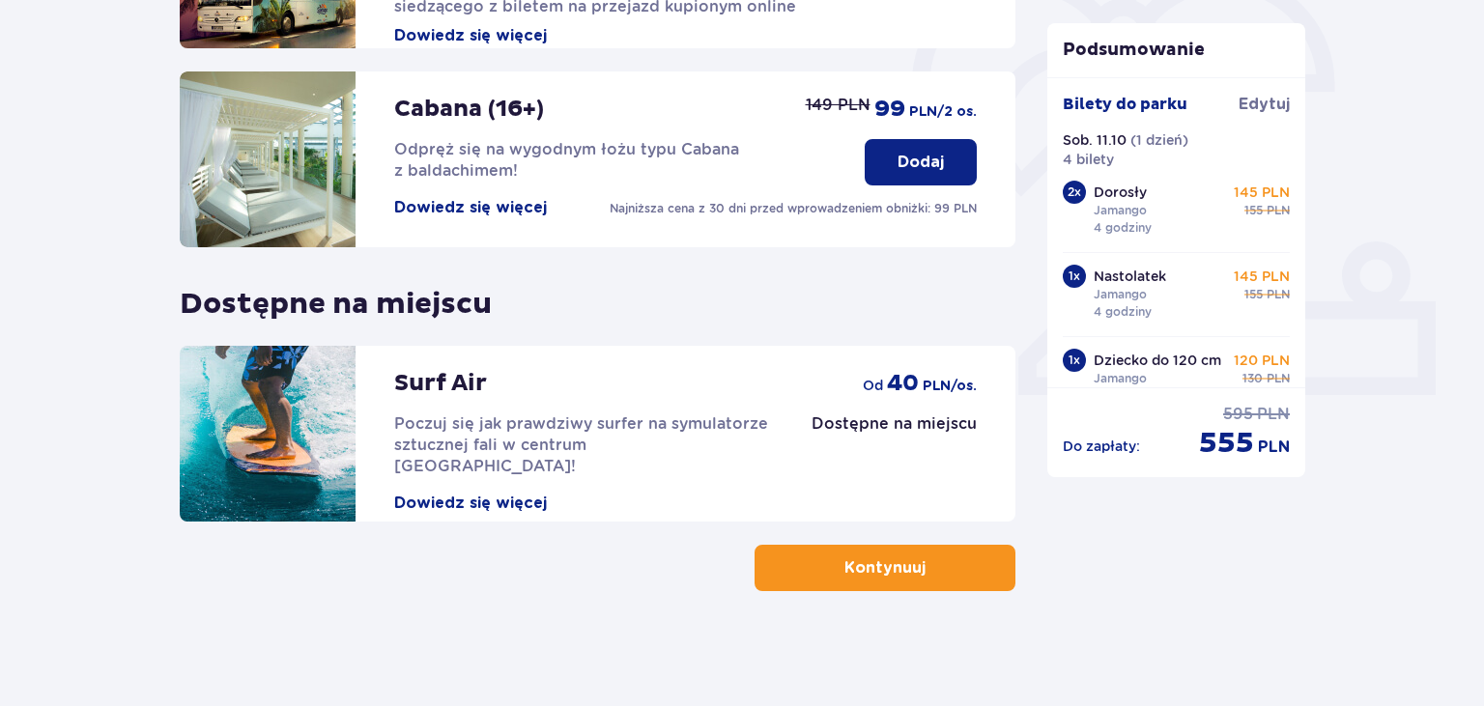
click at [818, 566] on button "Kontynuuj" at bounding box center [885, 568] width 261 height 46
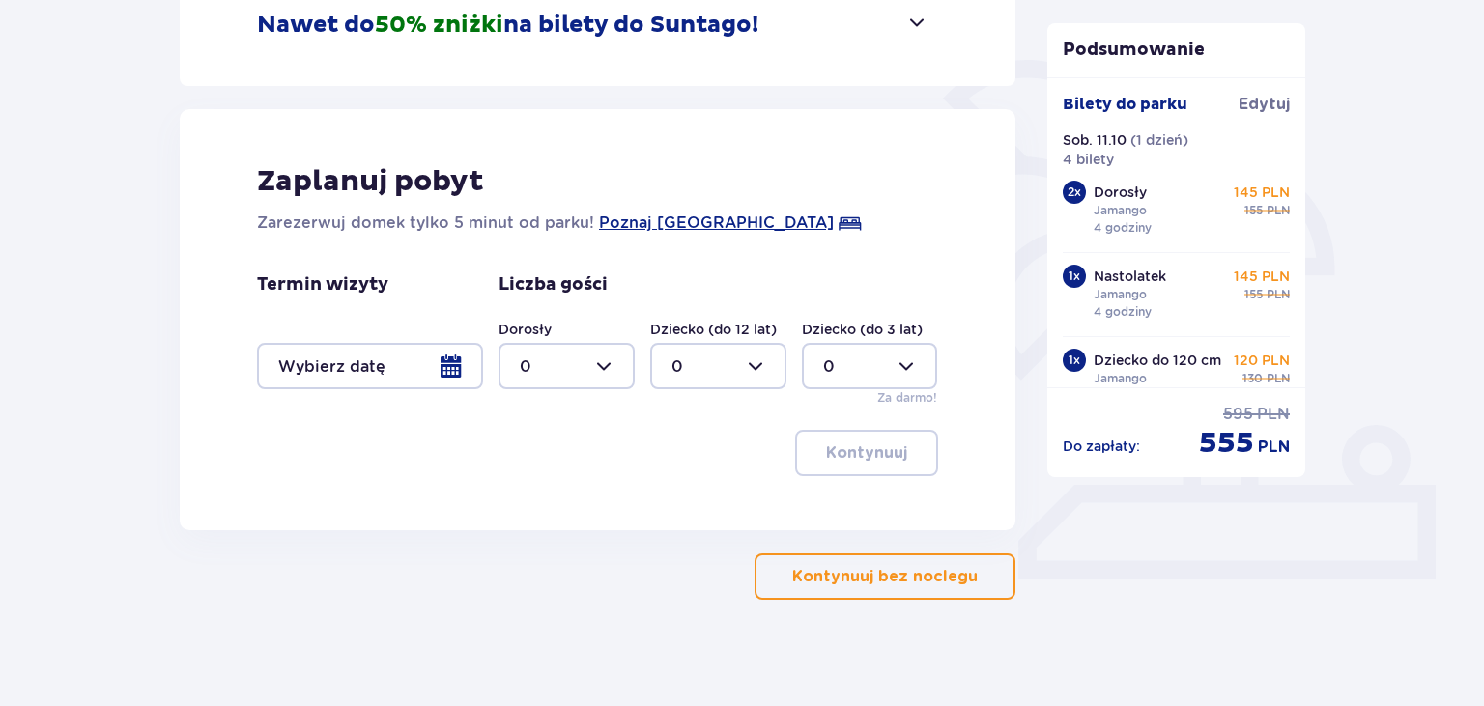
scroll to position [428, 0]
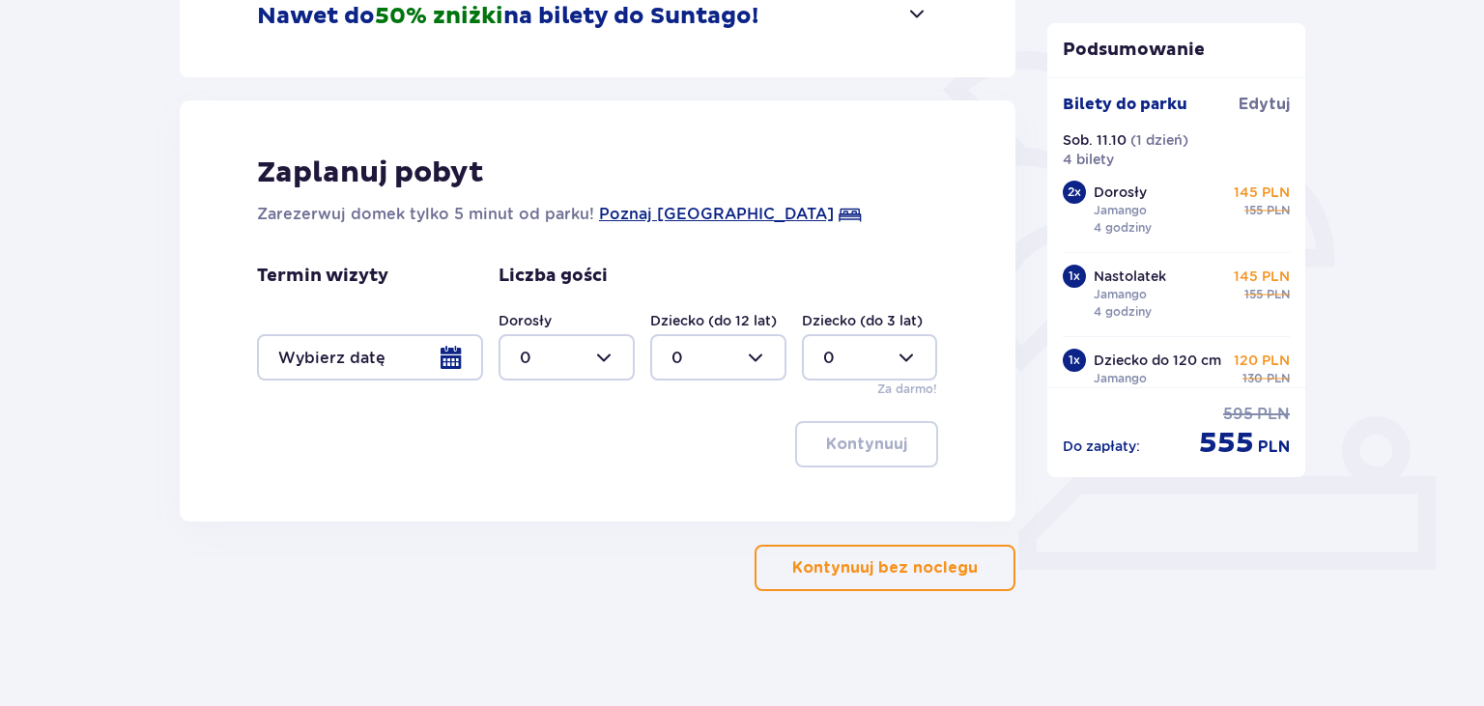
click at [824, 572] on p "Kontynuuj bez noclegu" at bounding box center [885, 568] width 186 height 21
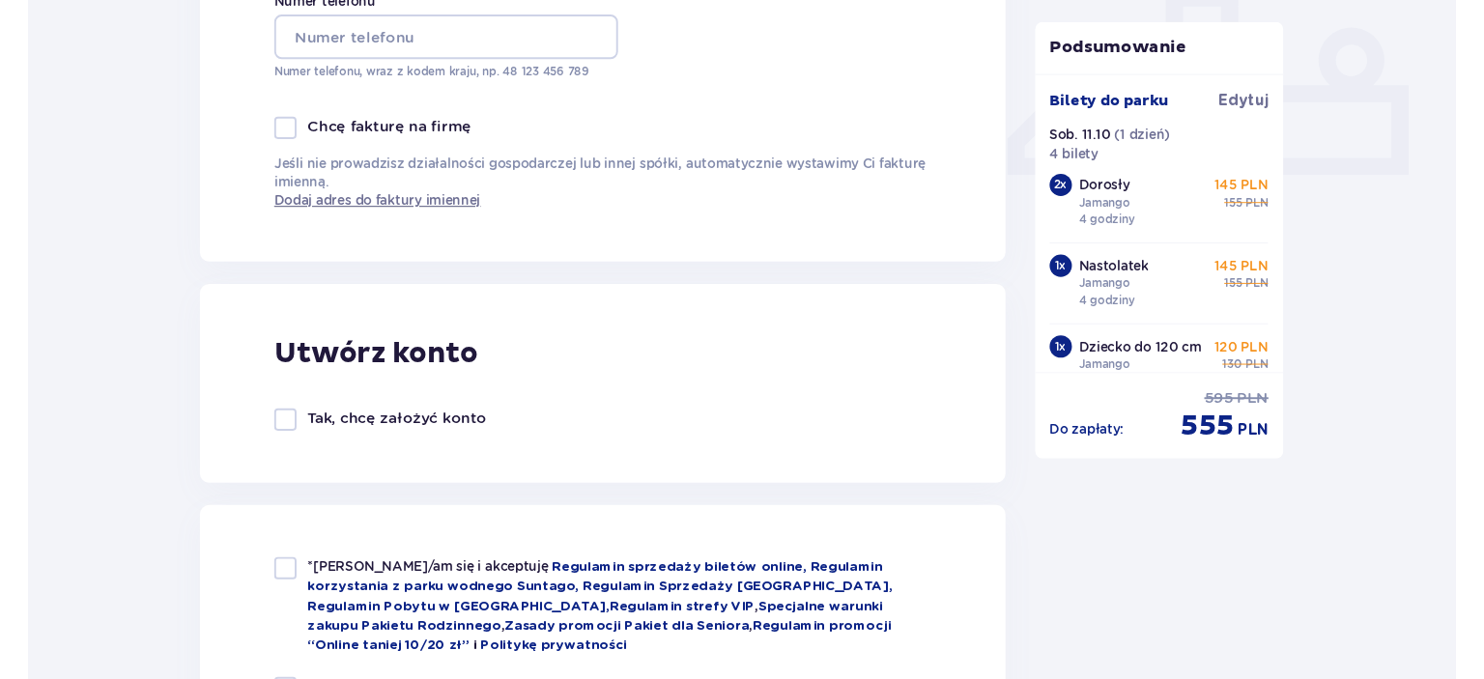
scroll to position [408, 0]
